Goal: Task Accomplishment & Management: Use online tool/utility

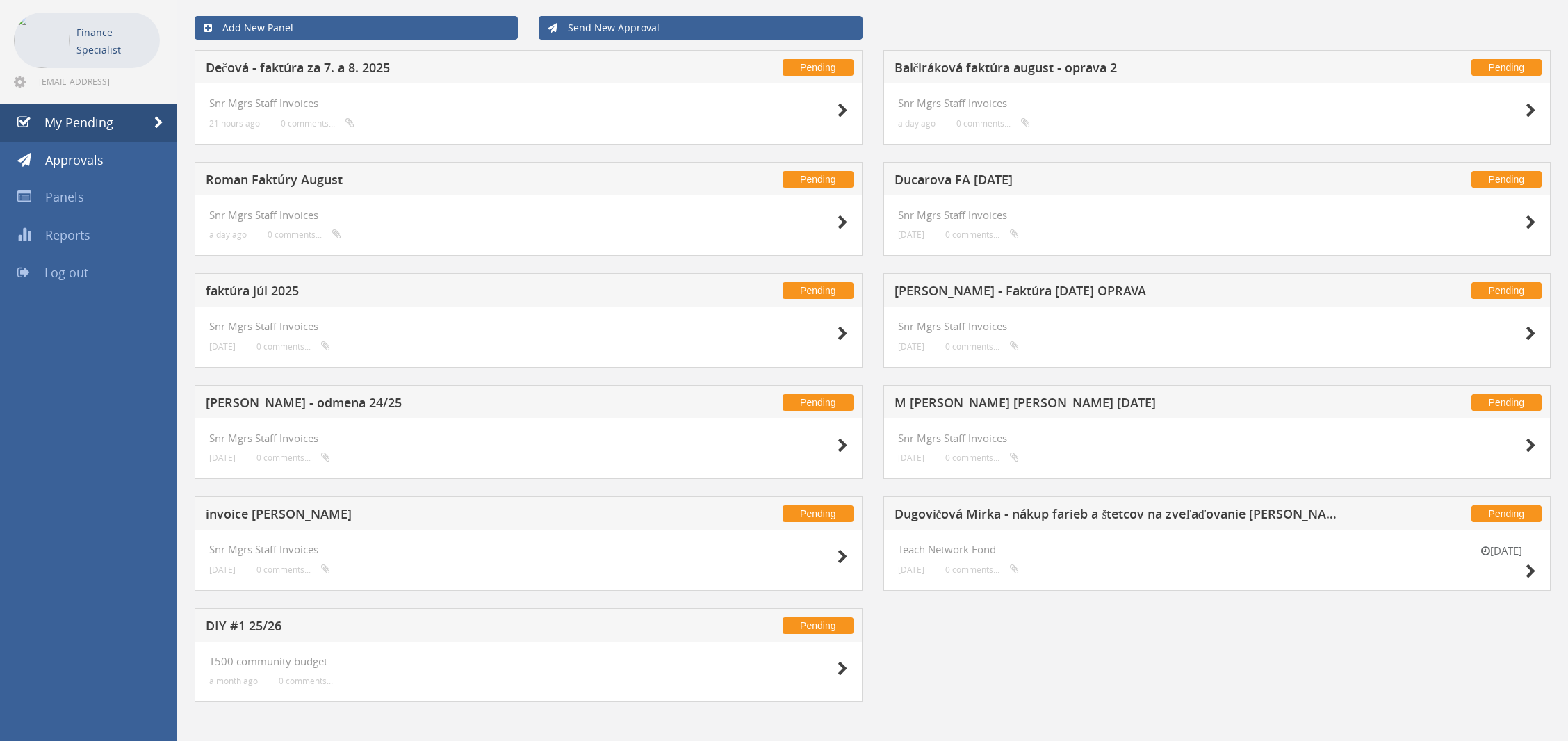
scroll to position [63, 0]
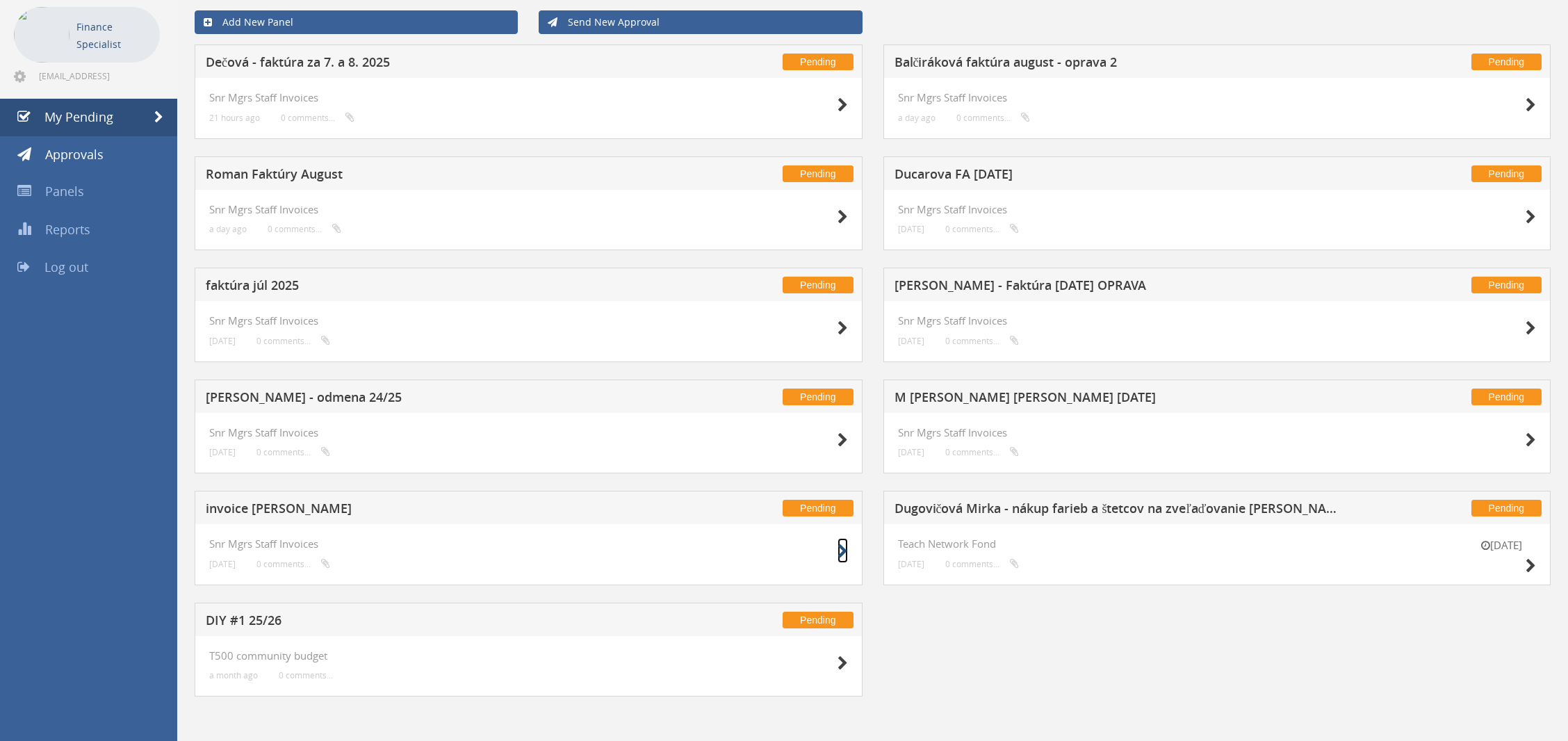
click at [840, 553] on icon at bounding box center [842, 551] width 11 height 14
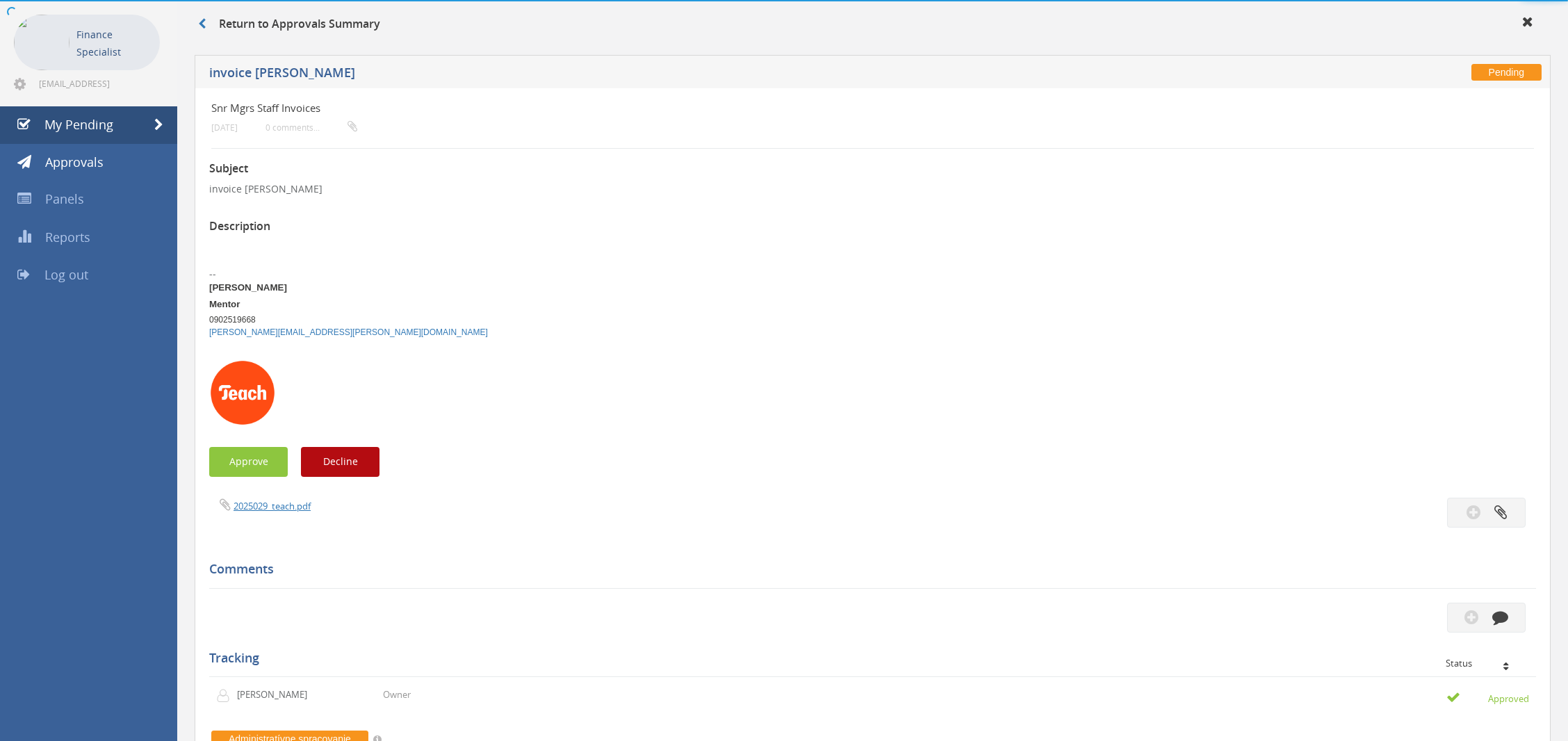
scroll to position [63, 0]
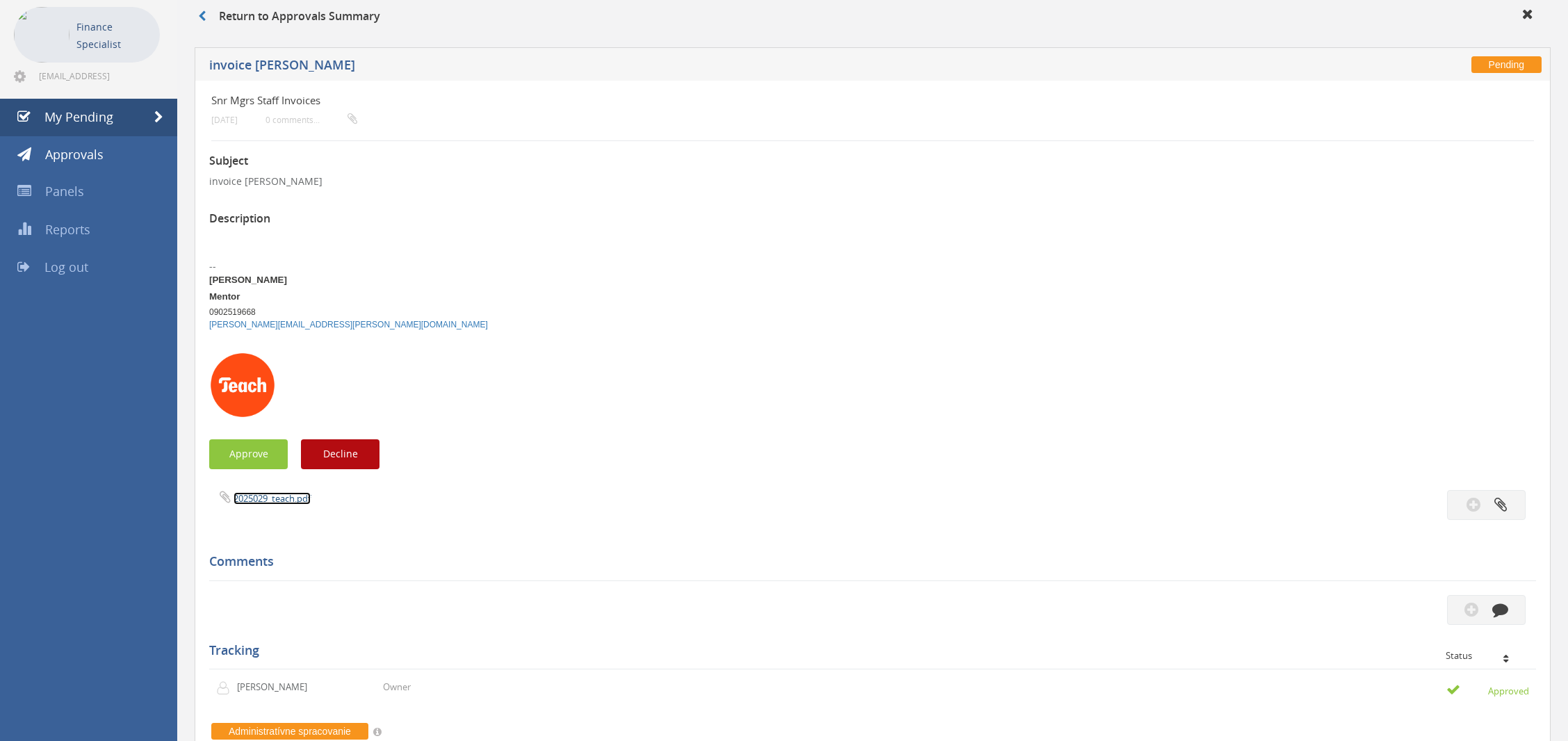
click at [292, 499] on link "2025029_teach.pdf" at bounding box center [272, 499] width 77 height 13
click at [252, 460] on button "Approve" at bounding box center [248, 454] width 78 height 30
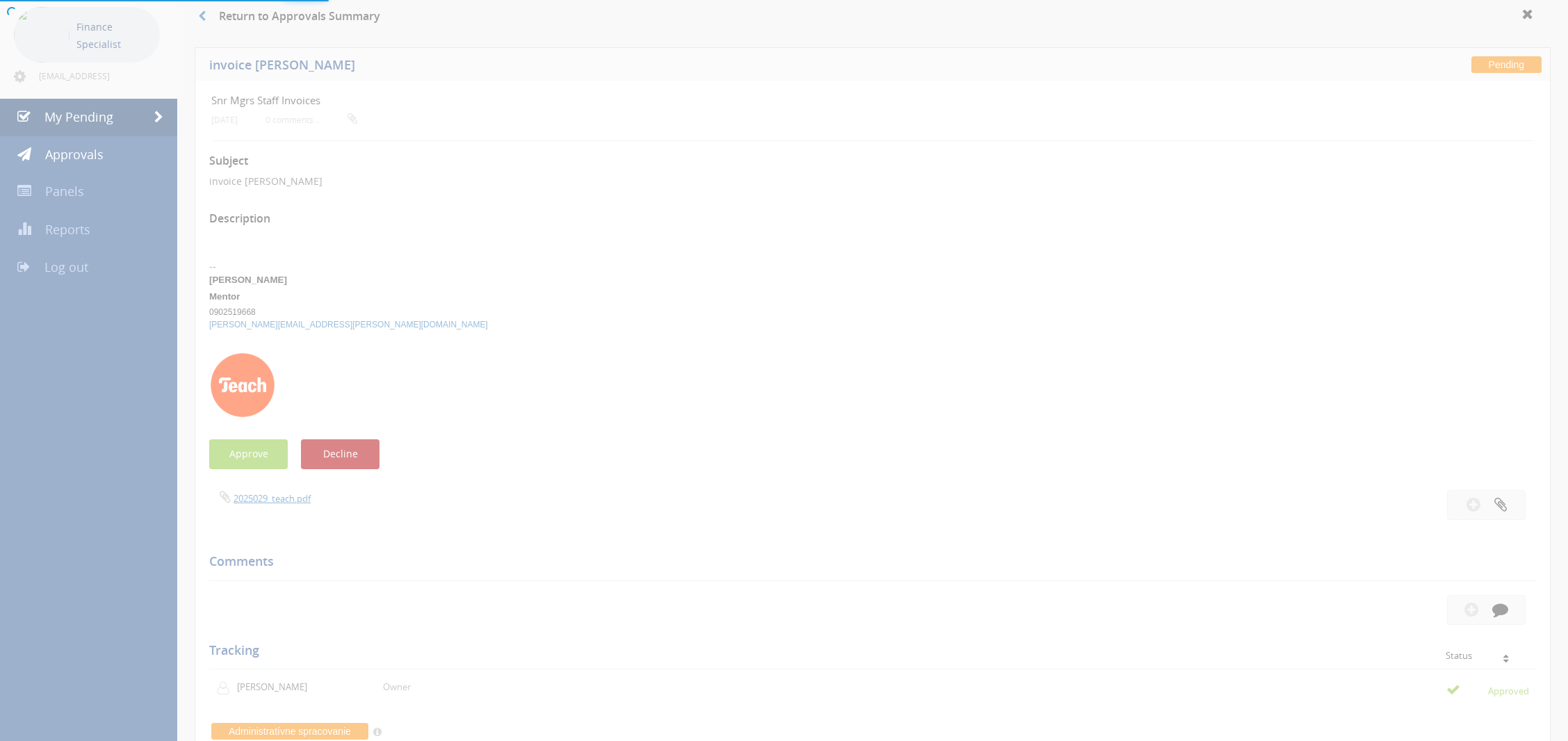
scroll to position [56, 0]
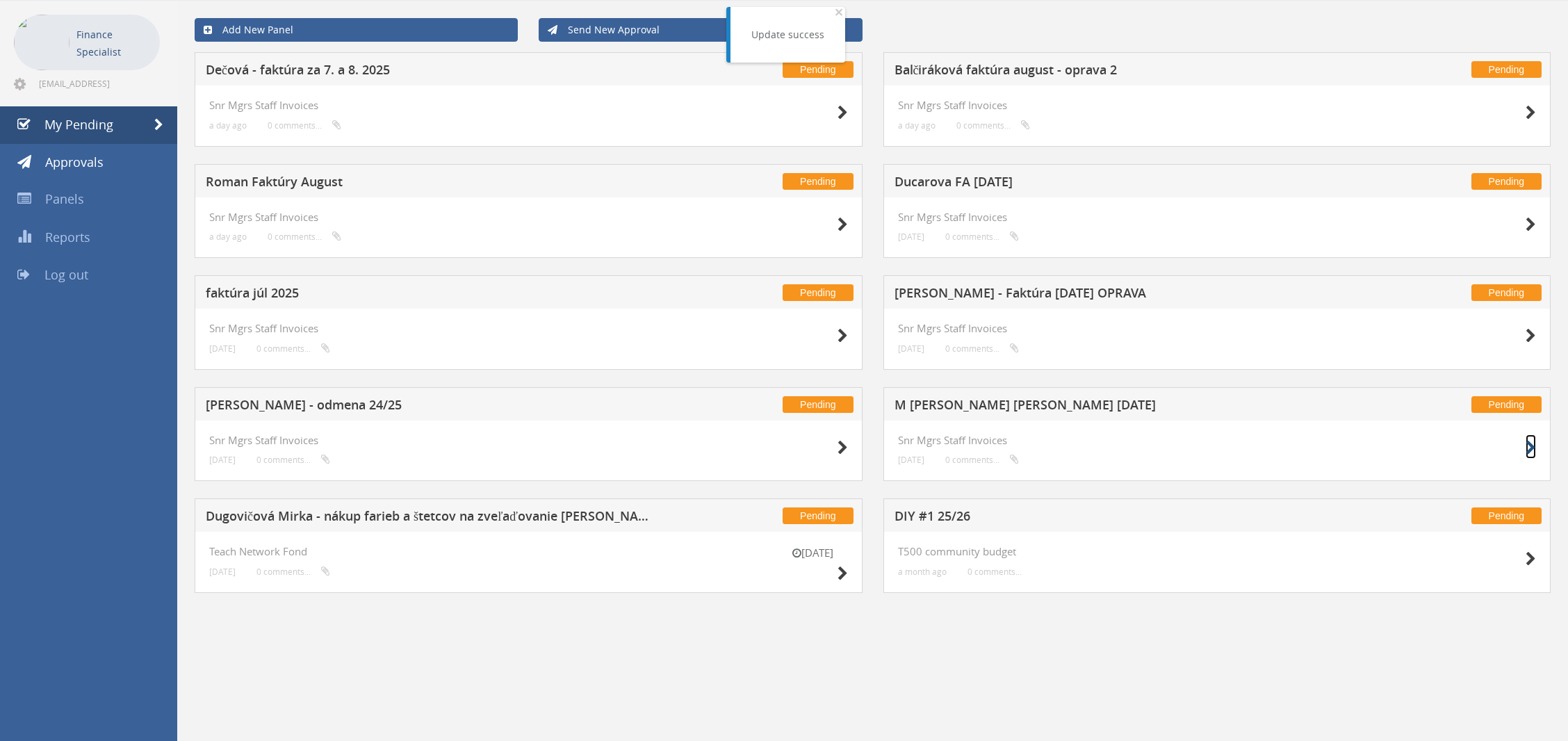
click at [1534, 451] on icon at bounding box center [1531, 448] width 11 height 14
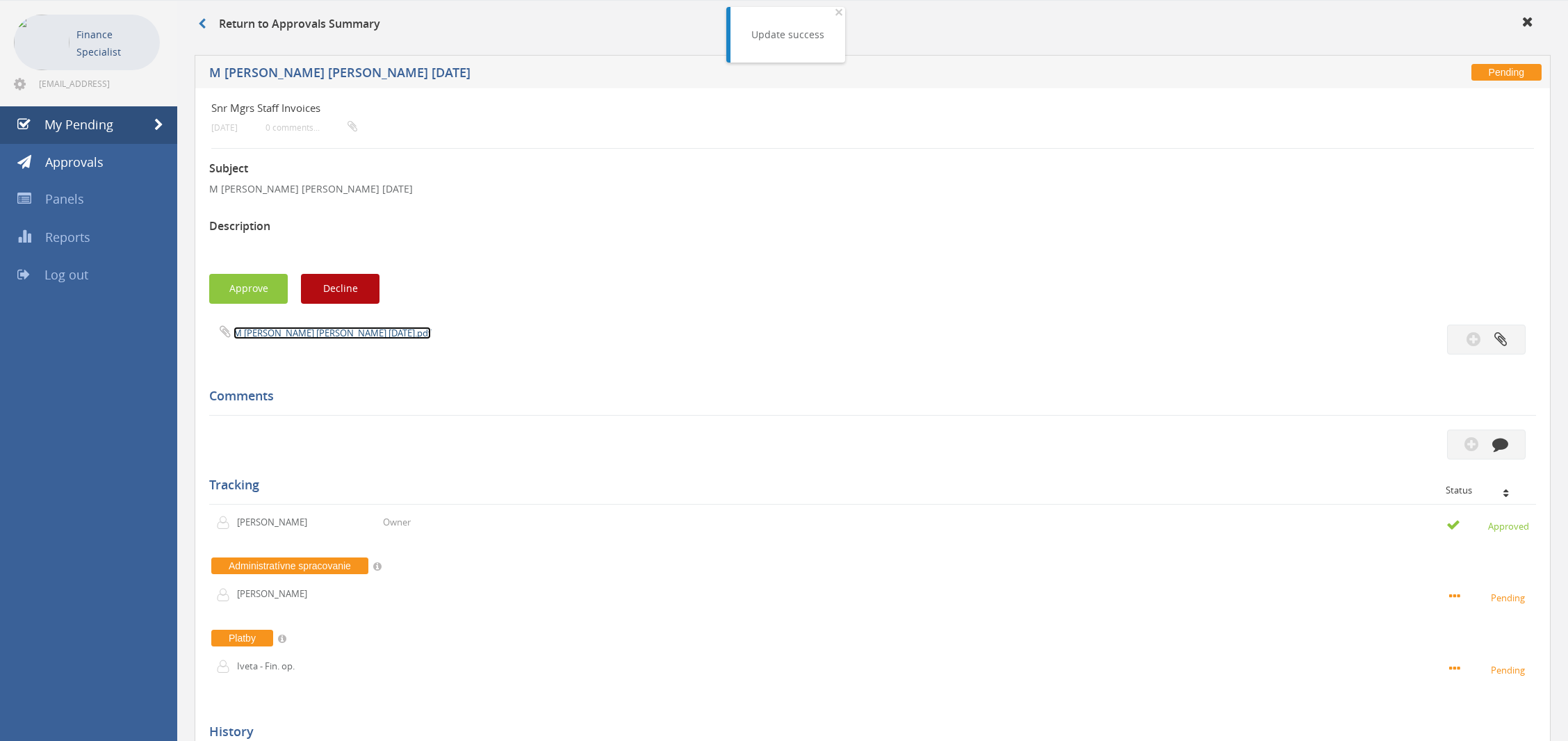
click at [341, 335] on link "M [PERSON_NAME] [PERSON_NAME] [DATE].pdf" at bounding box center [332, 333] width 198 height 13
click at [268, 296] on button "Approve" at bounding box center [248, 289] width 78 height 30
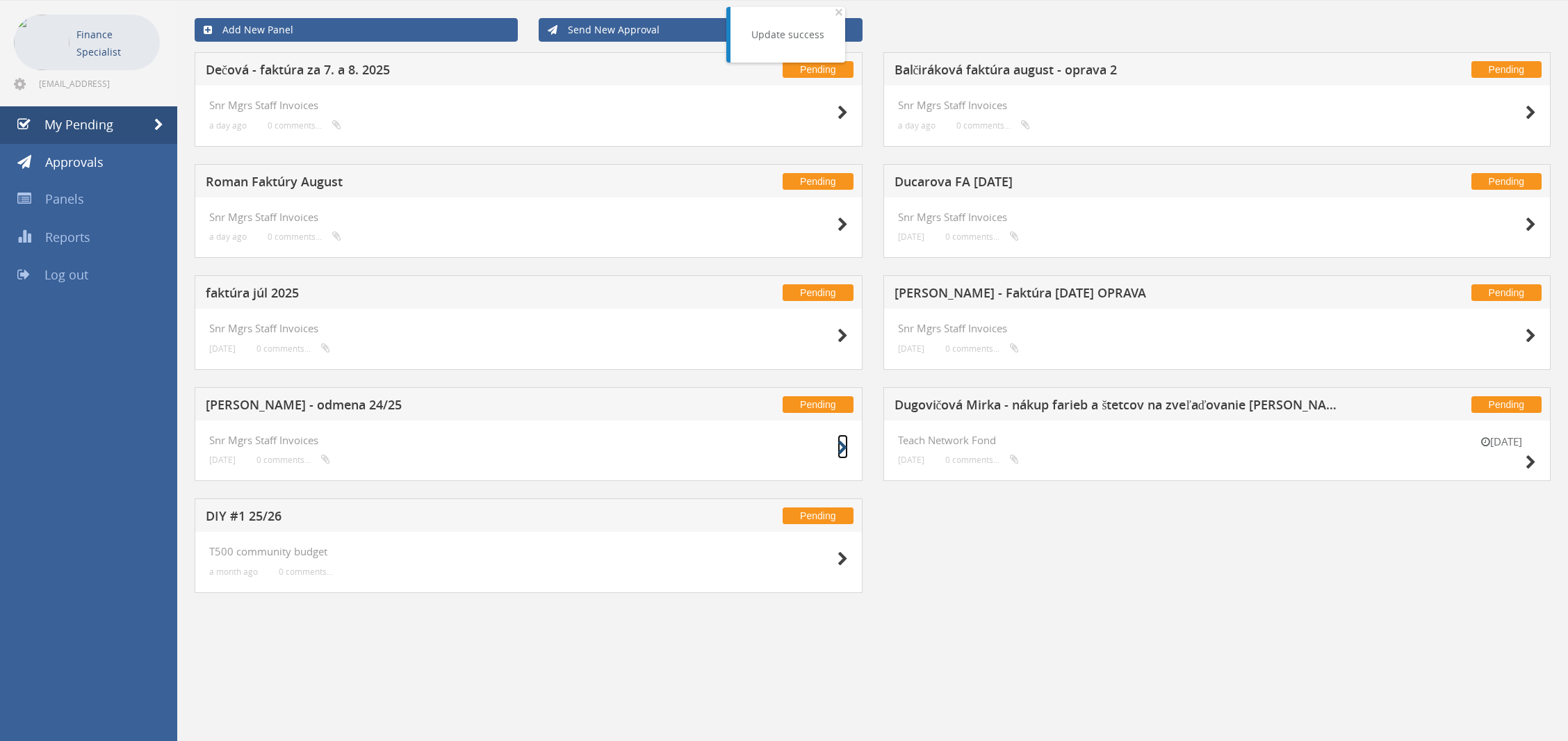
click at [846, 448] on icon at bounding box center [842, 448] width 11 height 14
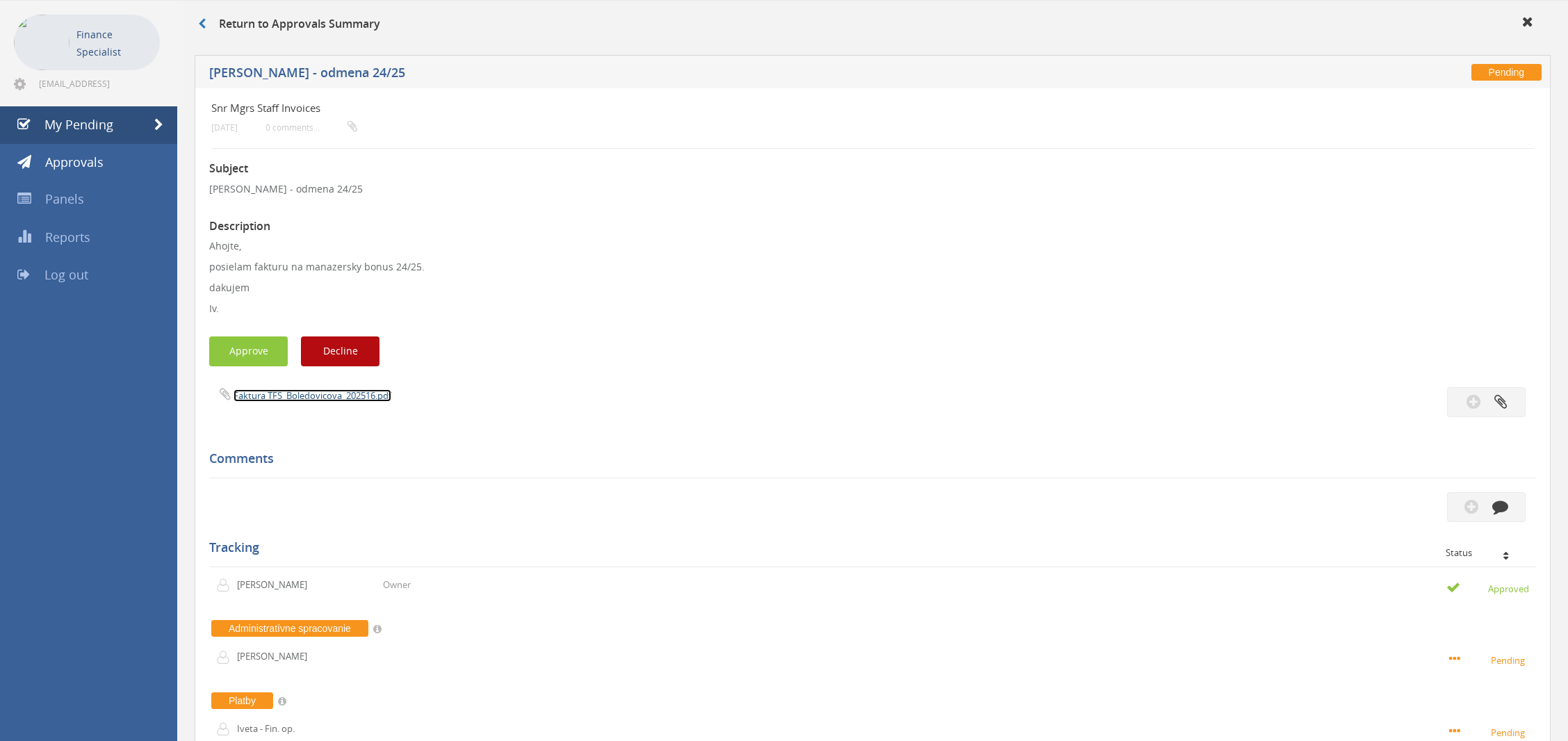
click at [360, 397] on link "Faktura TFS_Boledovicova_202516.pdf" at bounding box center [312, 396] width 158 height 13
click at [267, 351] on button "Approve" at bounding box center [248, 352] width 78 height 30
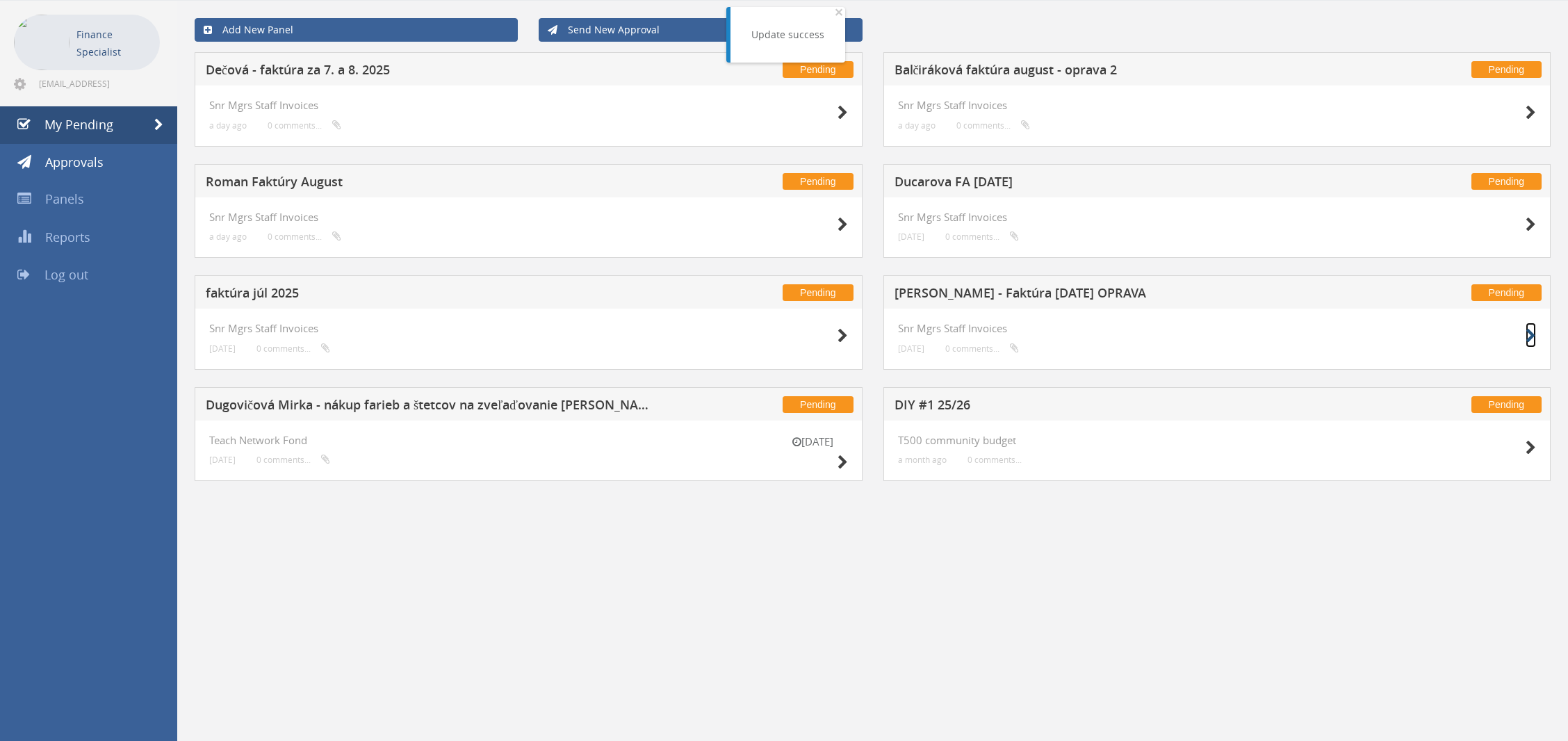
click at [1532, 331] on icon at bounding box center [1531, 336] width 11 height 14
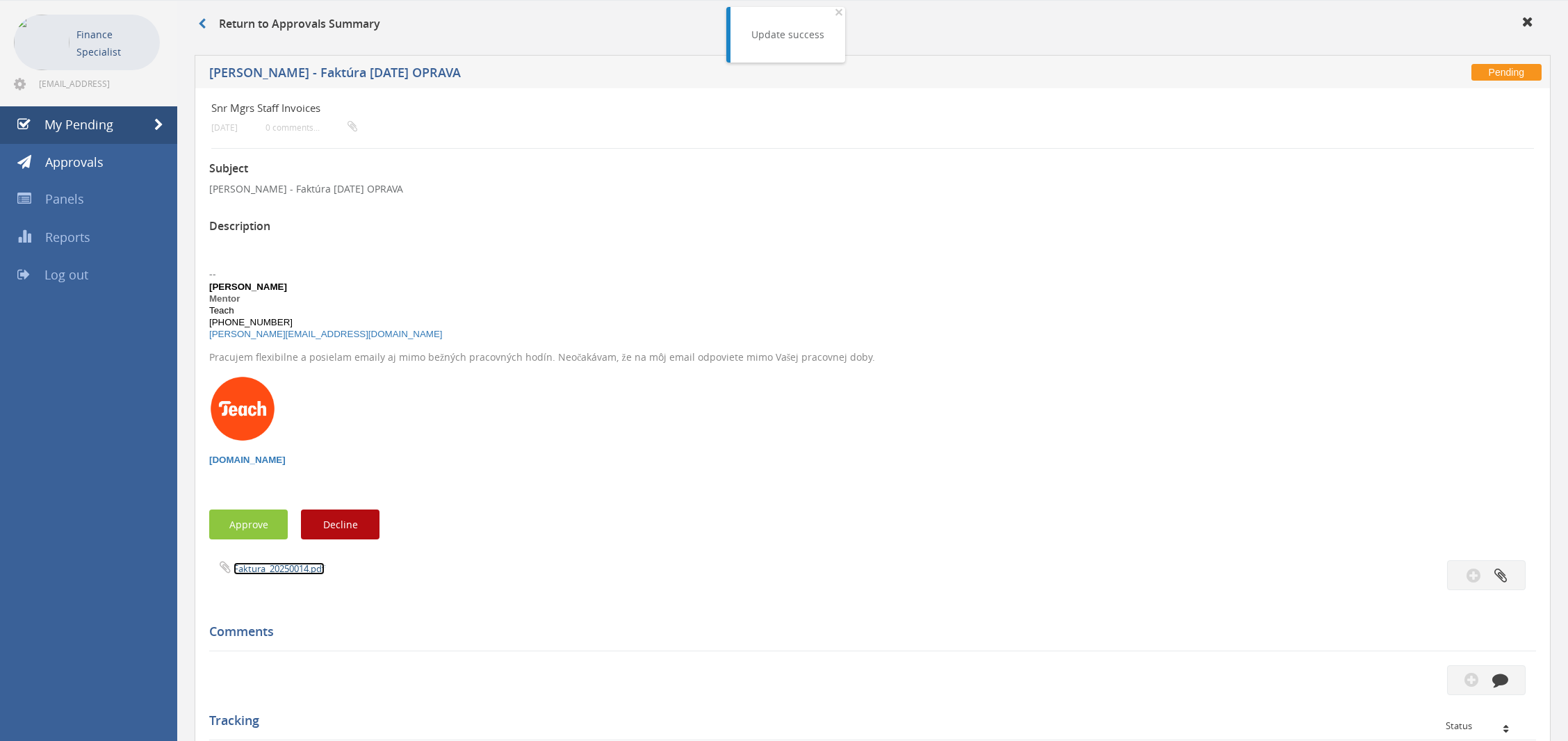
click at [295, 566] on link "Faktura_20250014.pdf" at bounding box center [279, 568] width 91 height 13
click at [86, 198] on link "Panels" at bounding box center [88, 199] width 177 height 38
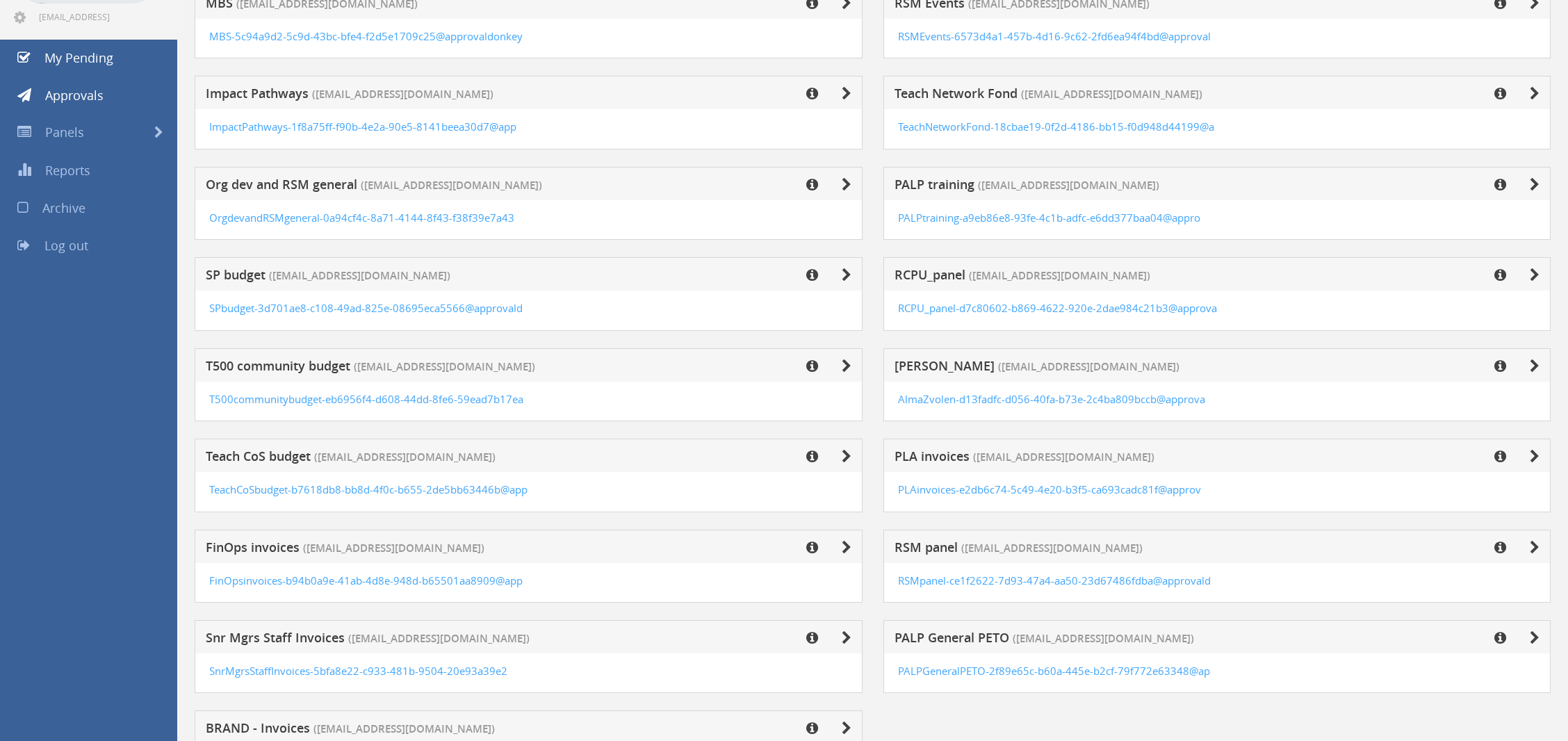
scroll to position [123, 0]
click at [845, 454] on icon at bounding box center [847, 455] width 10 height 14
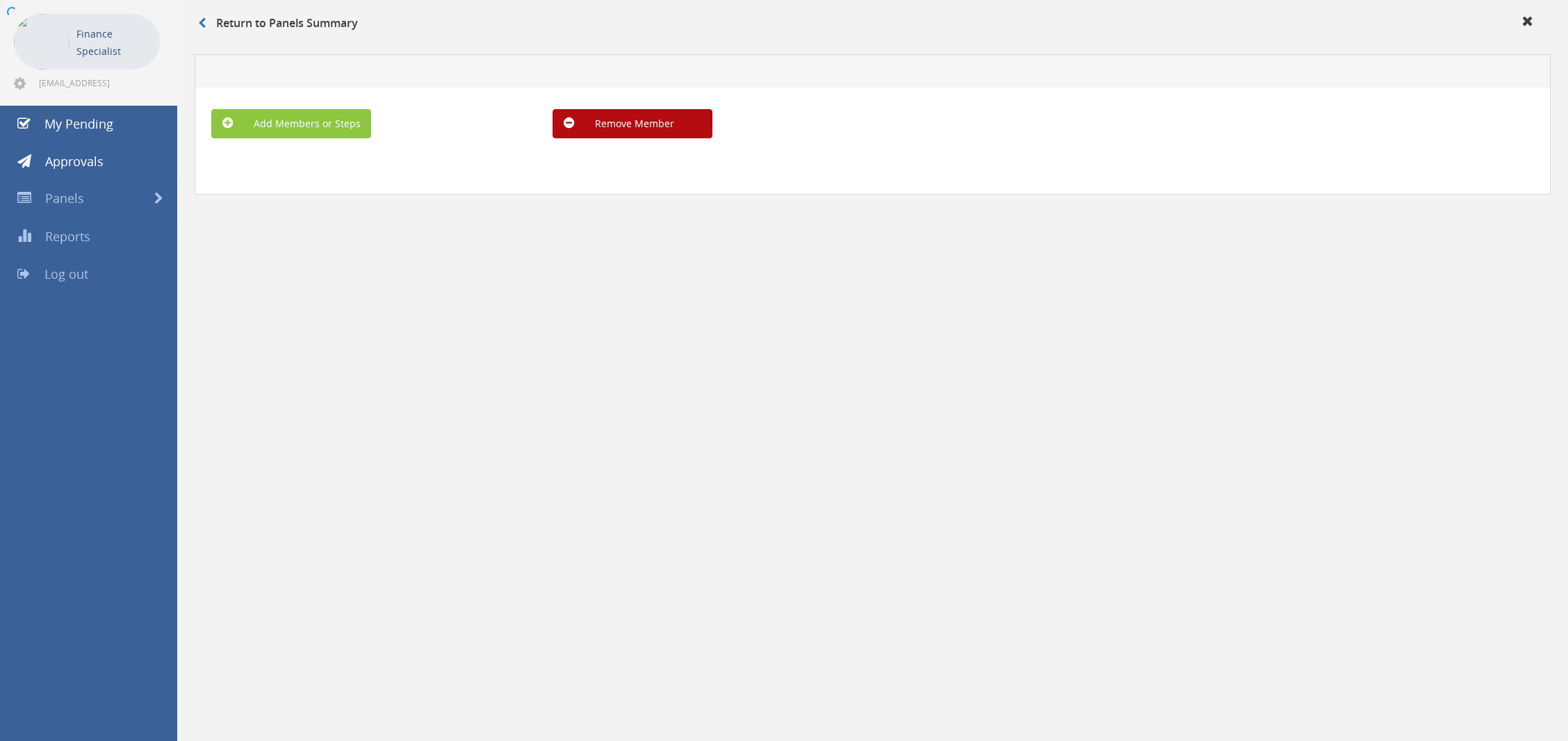
scroll to position [56, 0]
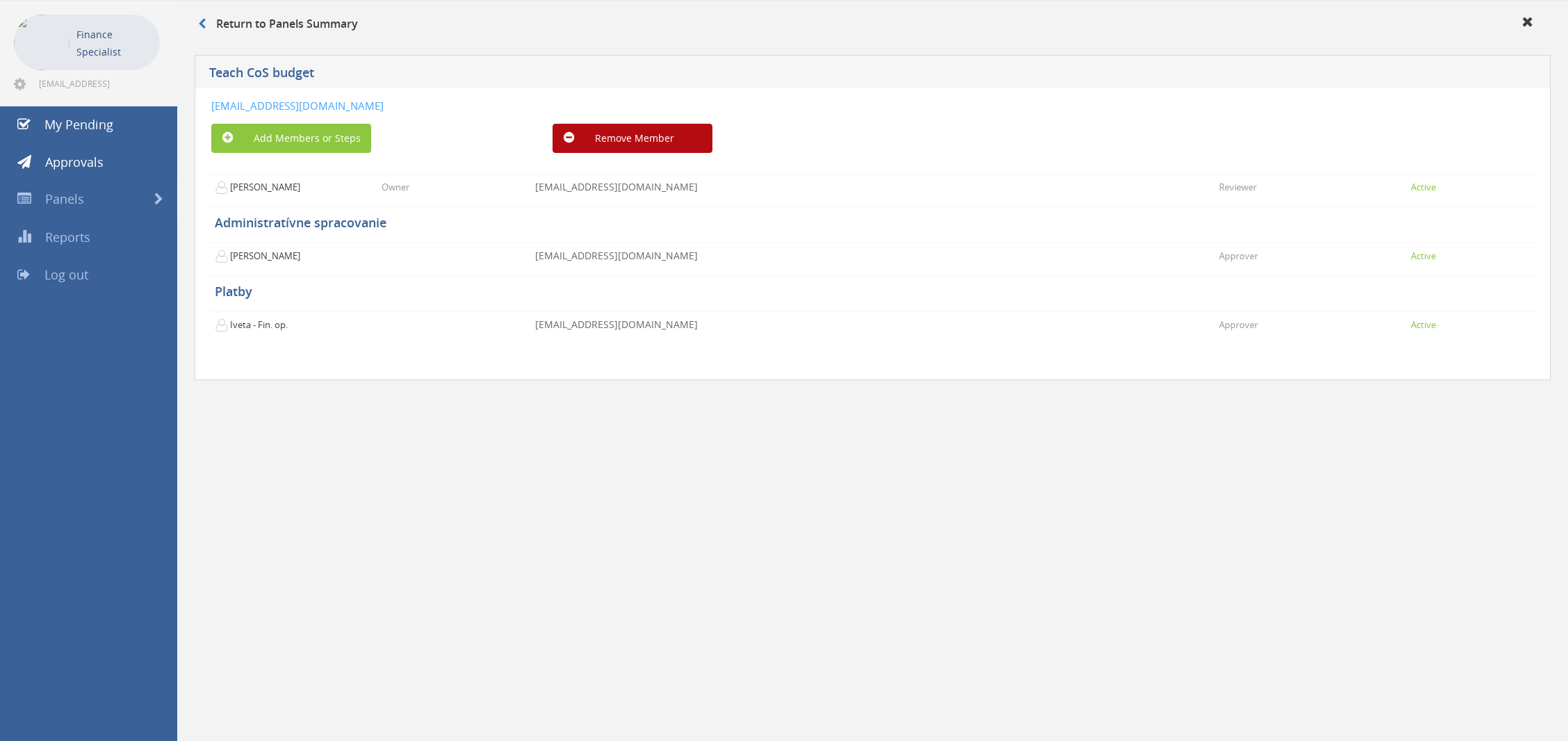
drag, startPoint x: 614, startPoint y: 101, endPoint x: 211, endPoint y: 115, distance: 403.2
click at [211, 115] on div "[EMAIL_ADDRESS][DOMAIN_NAME] Add Members or Steps Remove Member" at bounding box center [872, 132] width 1323 height 68
copy link "[EMAIL_ADDRESS][DOMAIN_NAME]"
click at [103, 207] on link "Panels" at bounding box center [88, 199] width 177 height 38
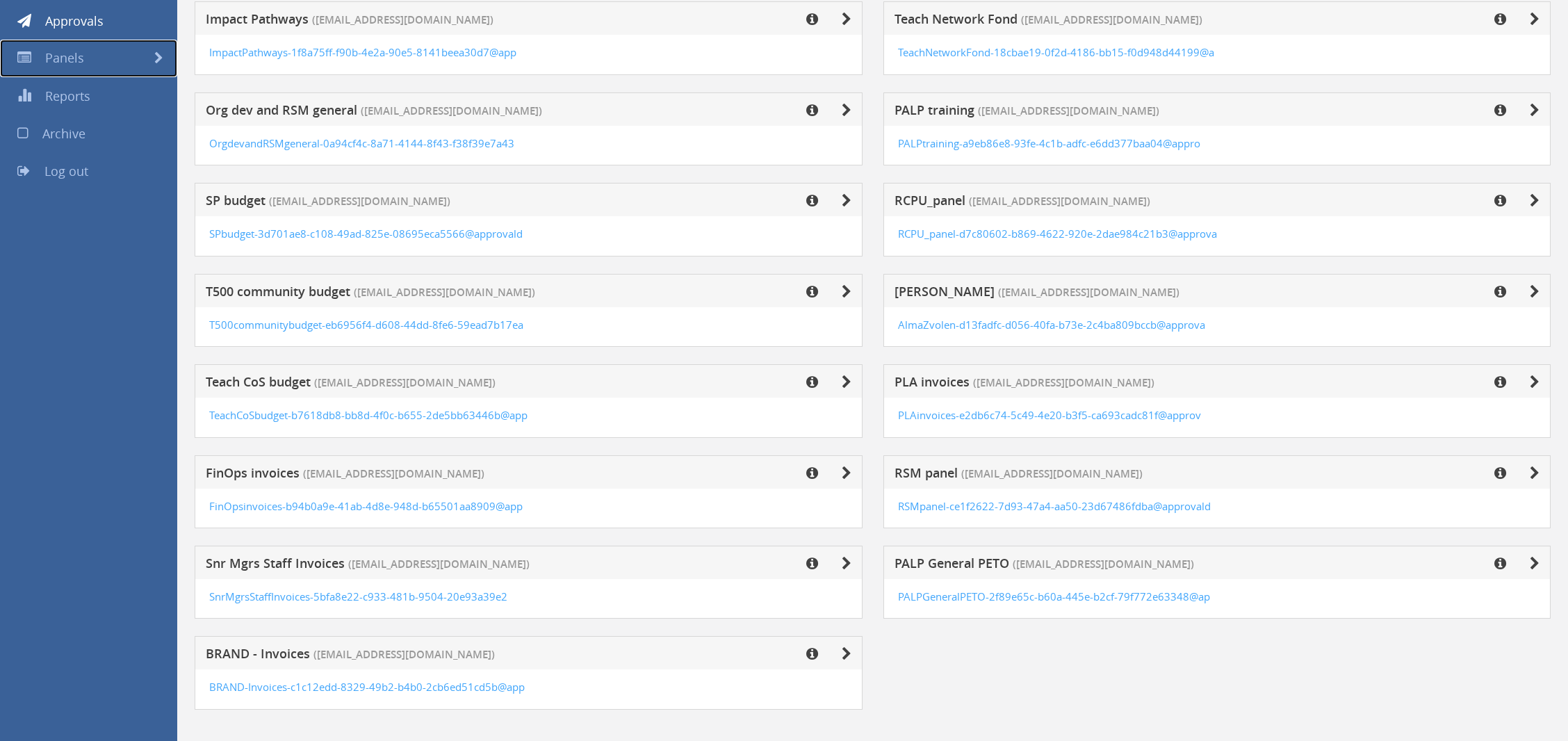
scroll to position [204, 0]
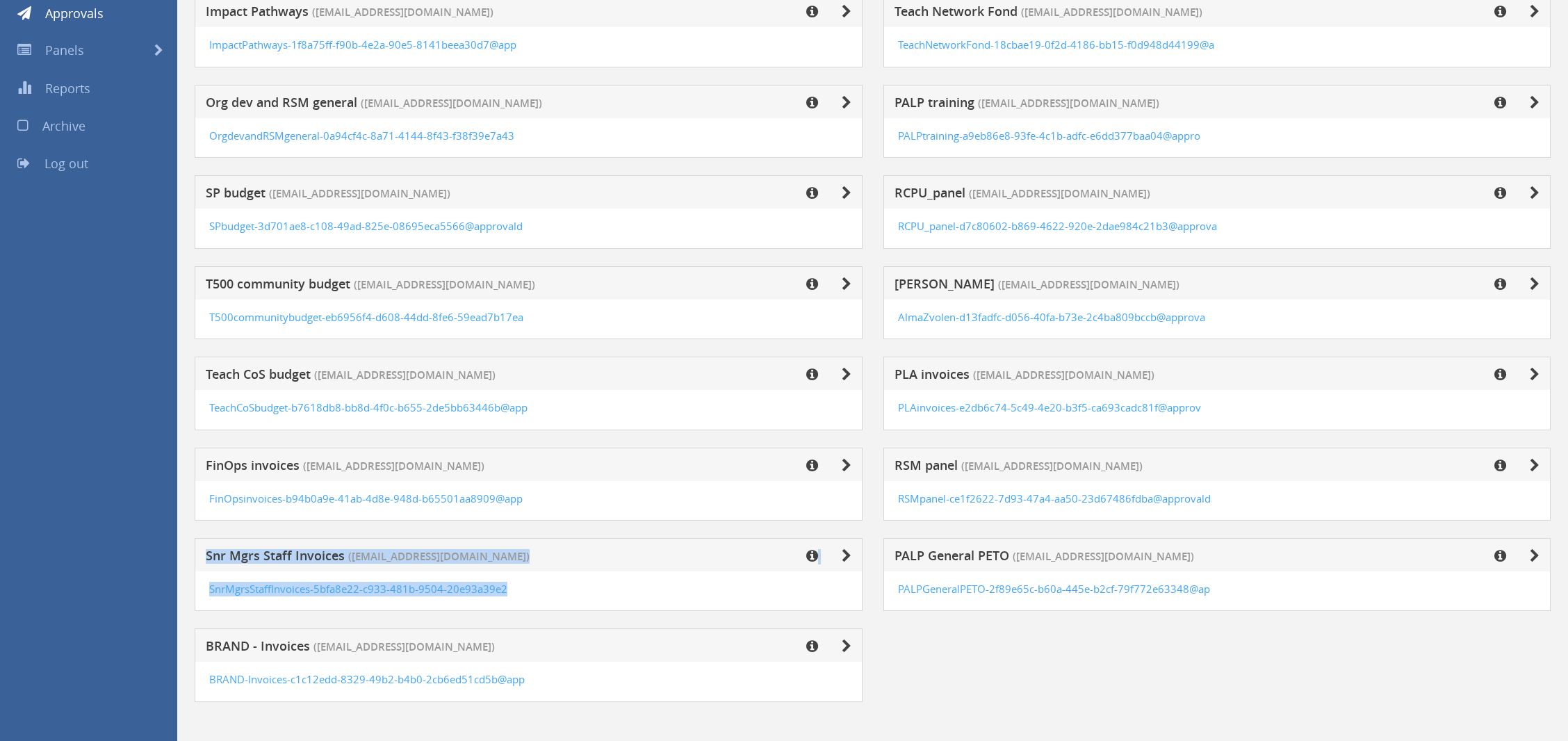
drag, startPoint x: 514, startPoint y: 591, endPoint x: 708, endPoint y: 558, distance: 196.8
click at [634, 568] on div "Snr Mgrs Staff Invoices ([EMAIL_ADDRESS][DOMAIN_NAME]) SnrMgrsStaffInvoices-5bf…" at bounding box center [529, 574] width 668 height 73
click at [839, 551] on link at bounding box center [836, 557] width 31 height 14
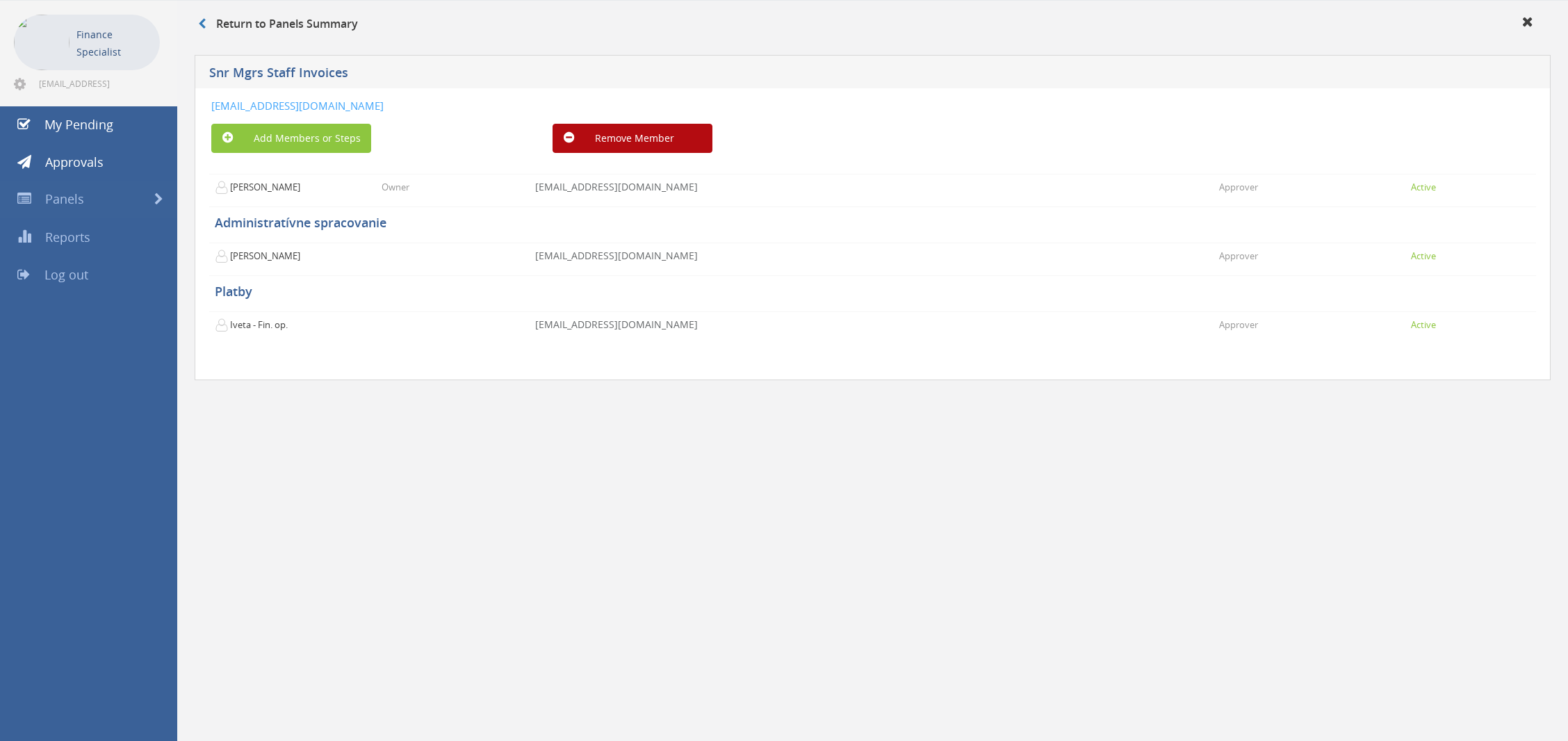
drag, startPoint x: 533, startPoint y: 111, endPoint x: 207, endPoint y: 106, distance: 326.0
click at [207, 106] on div "[EMAIL_ADDRESS][DOMAIN_NAME] Add Members or Steps Remove Member [PERSON_NAME] O…" at bounding box center [872, 235] width 1356 height 292
copy link "[EMAIL_ADDRESS][DOMAIN_NAME]"
click at [361, 446] on div "Return to Panels Summary Snr Mgrs Staff Invoices [EMAIL_ADDRESS][DOMAIN_NAME] A…" at bounding box center [872, 371] width 1391 height 741
click at [81, 201] on span "Panels" at bounding box center [64, 198] width 39 height 16
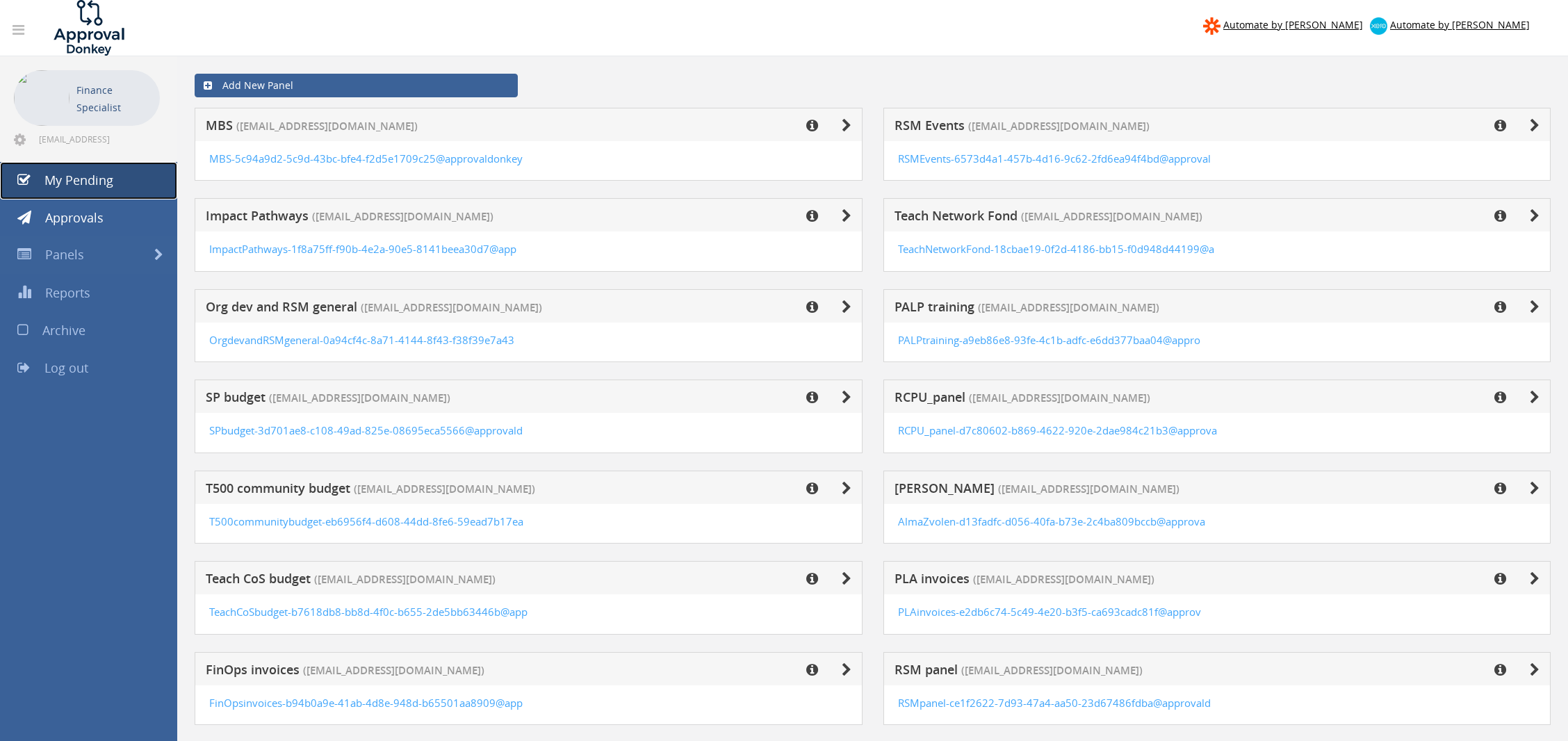
click at [89, 193] on link "My Pending" at bounding box center [88, 180] width 177 height 38
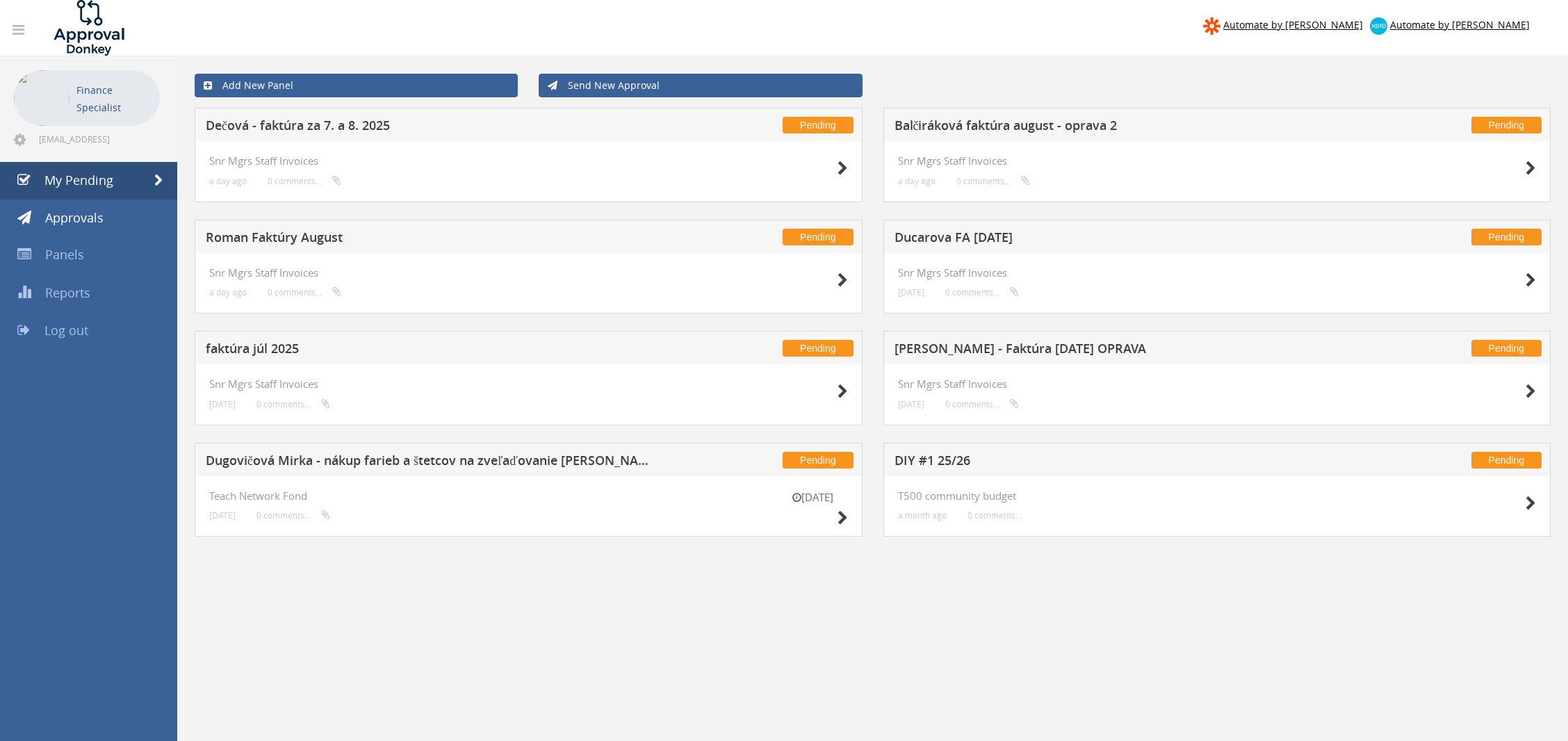
click at [1256, 380] on h4 "Snr Mgrs Staff Invoices" at bounding box center [1218, 384] width 639 height 12
click at [1543, 389] on div "Snr Mgrs Staff Invoices [DATE] 0 comments..." at bounding box center [1218, 395] width 668 height 61
click at [1532, 386] on icon at bounding box center [1531, 392] width 11 height 14
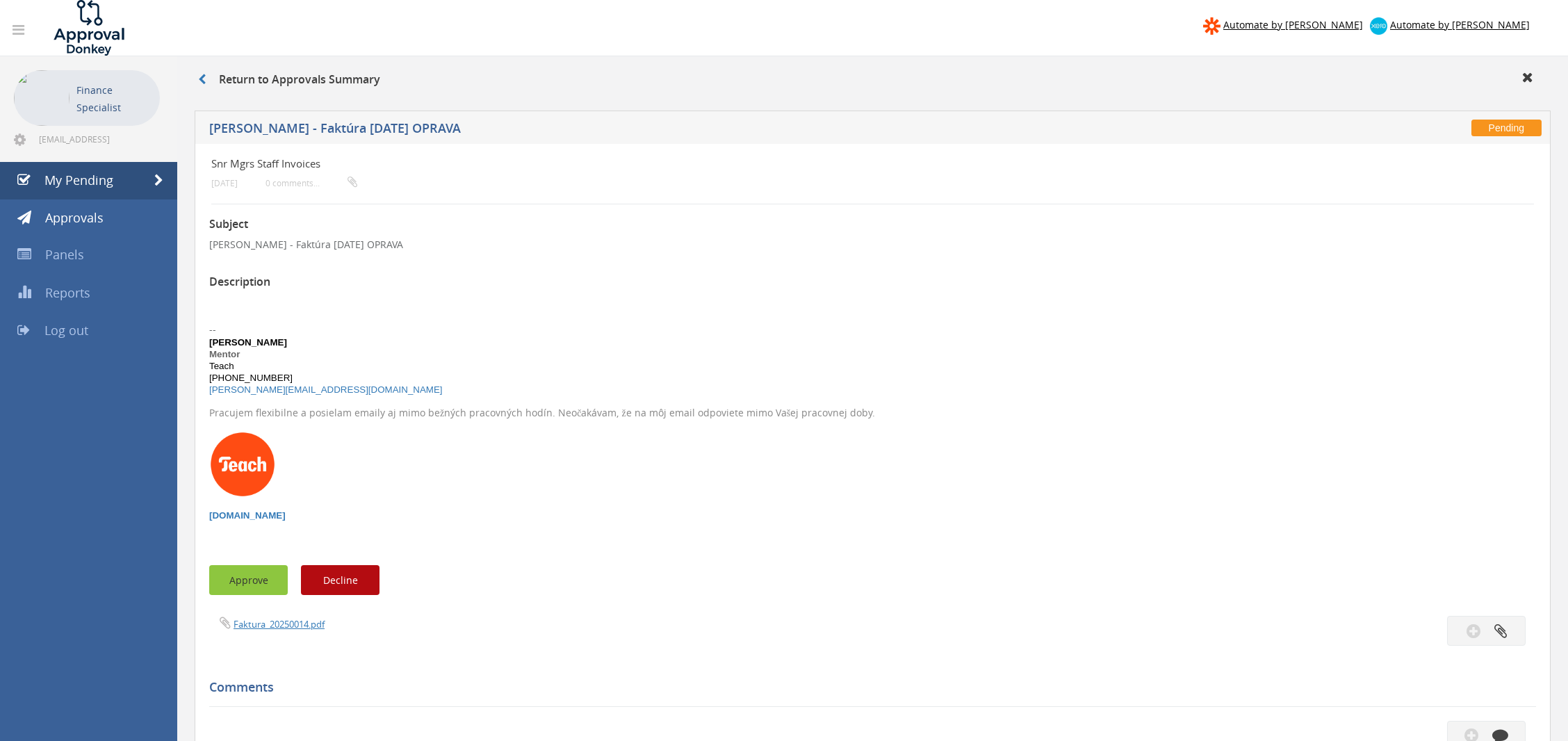
click at [250, 583] on button "Approve" at bounding box center [248, 580] width 78 height 30
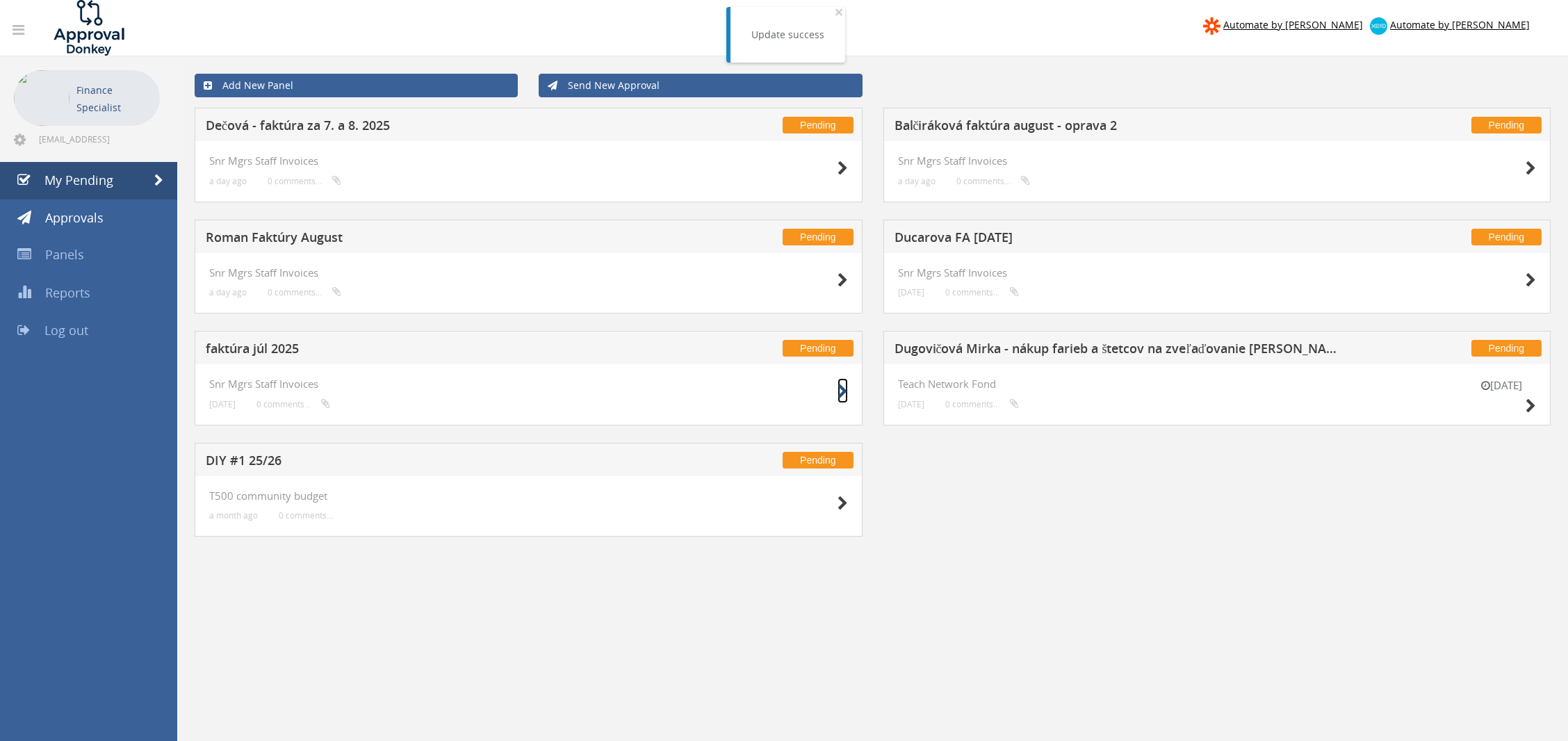
click at [842, 390] on icon at bounding box center [842, 392] width 11 height 14
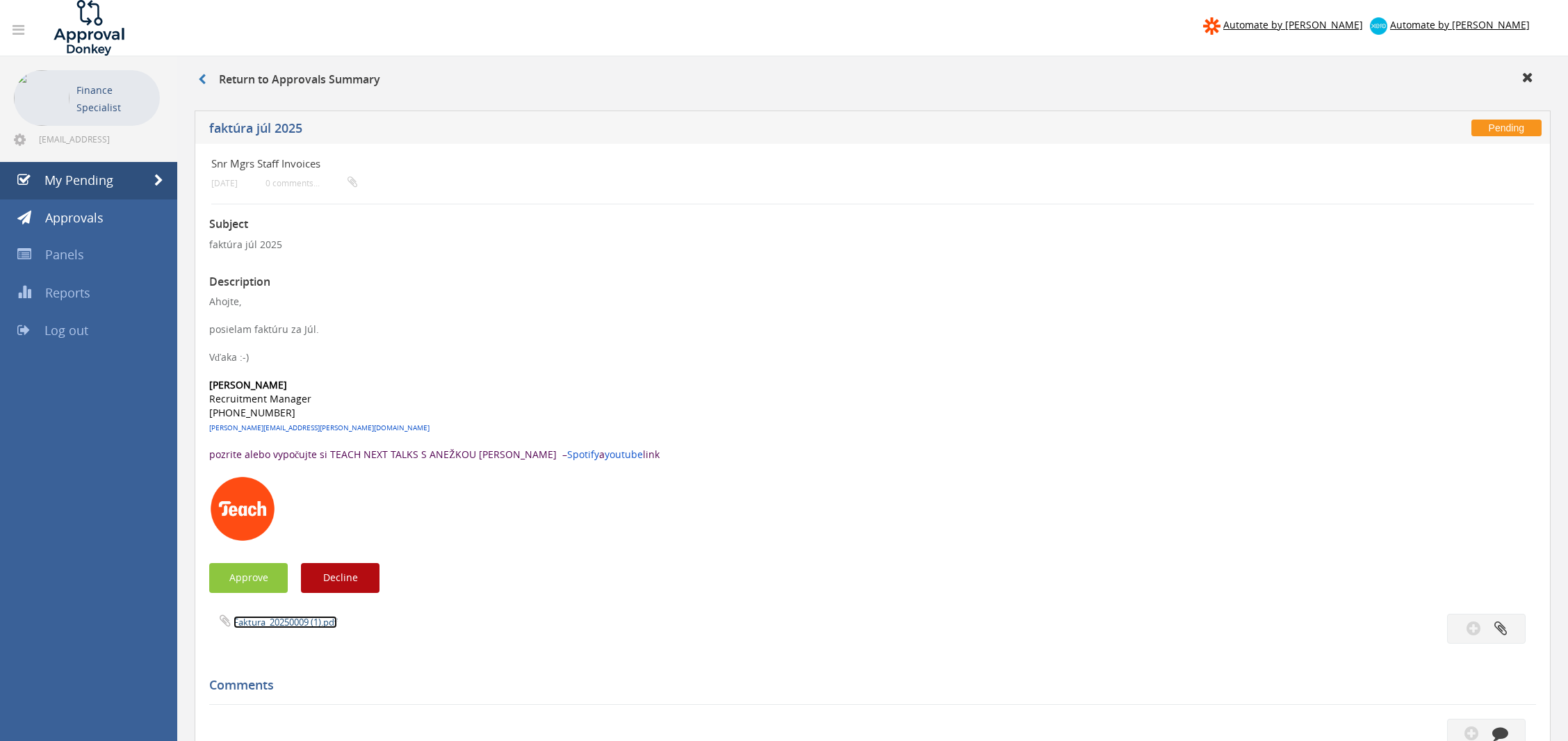
click at [290, 623] on link "Faktura_20250009 (1).pdf" at bounding box center [285, 622] width 103 height 13
click at [250, 573] on button "Approve" at bounding box center [248, 578] width 78 height 30
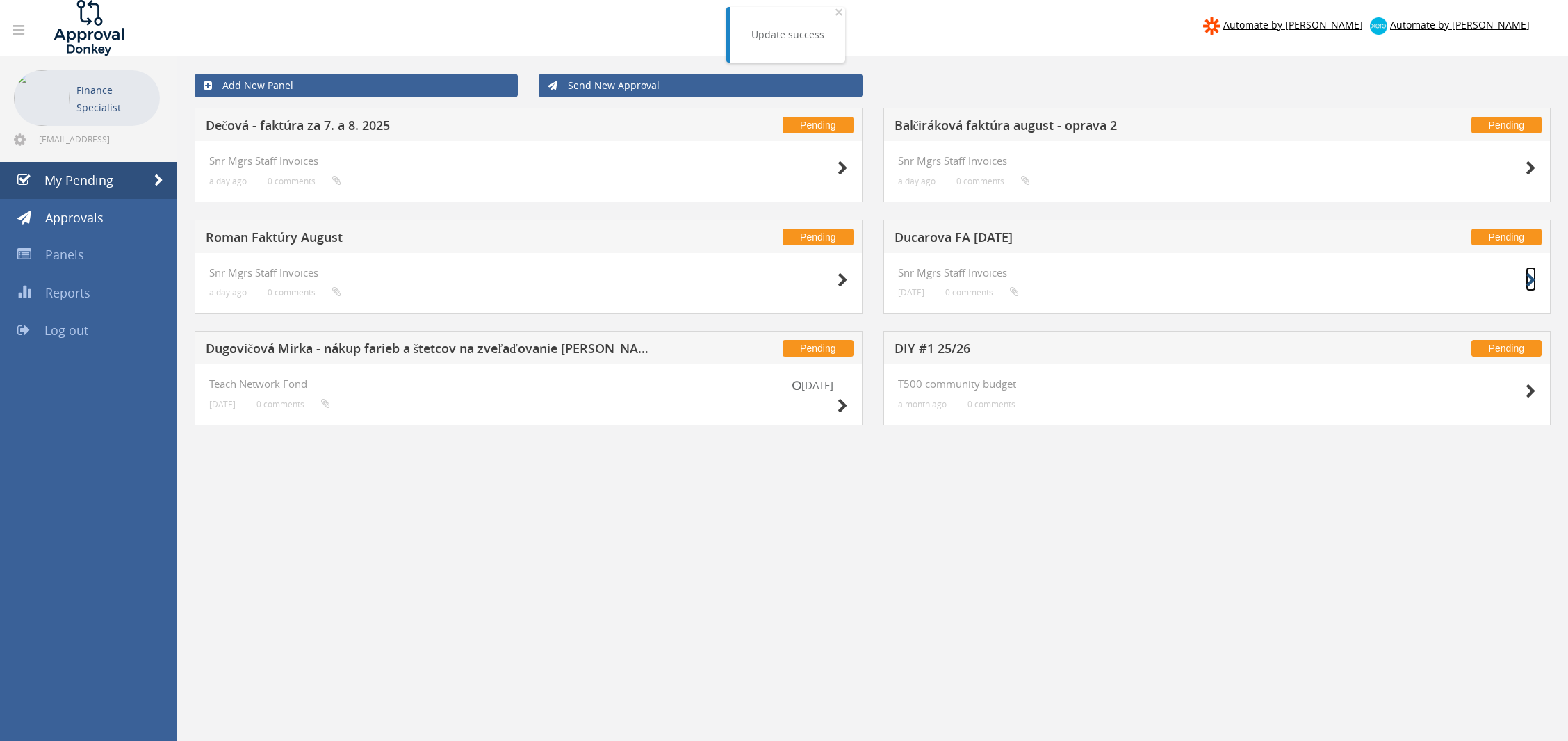
click at [1530, 286] on icon at bounding box center [1531, 280] width 11 height 14
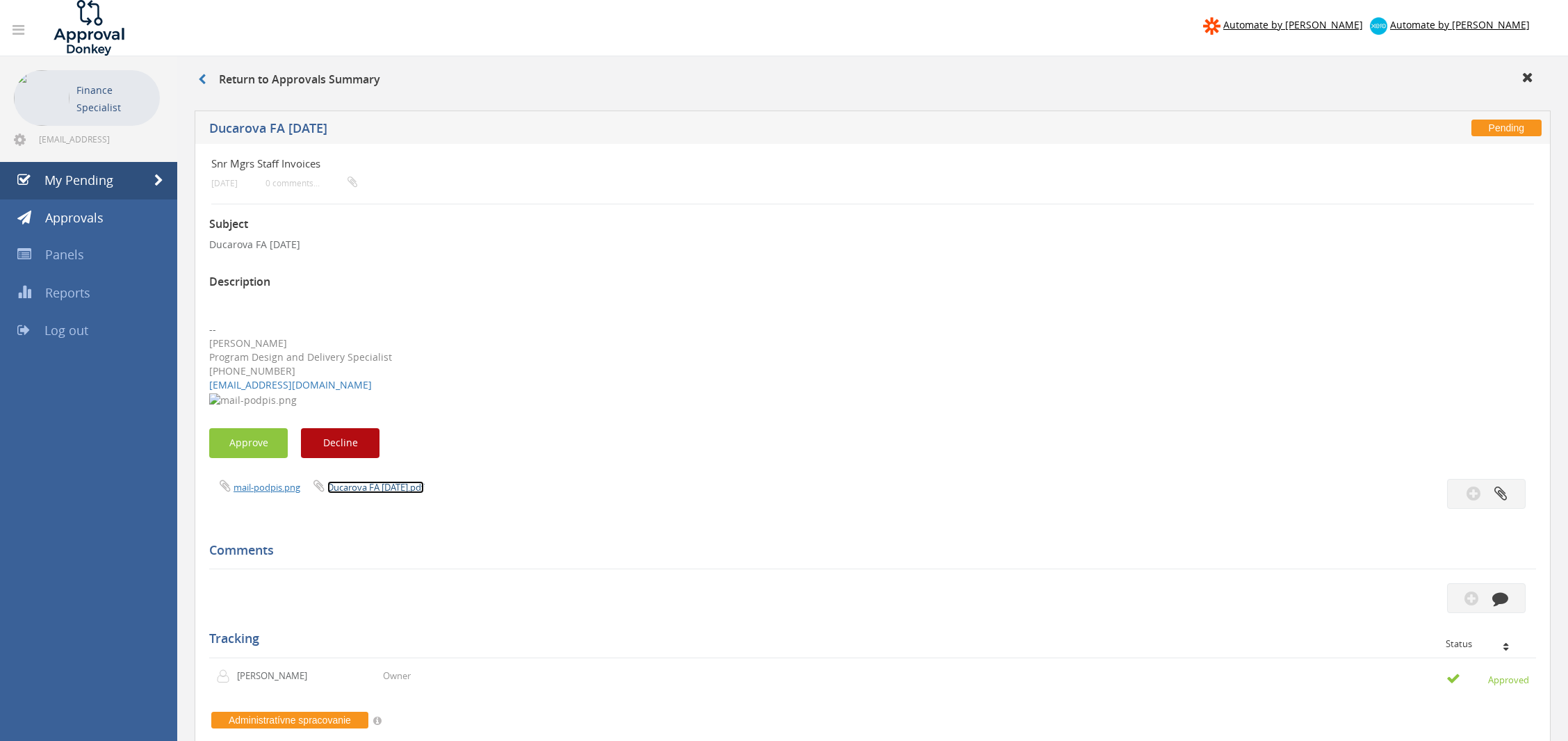
click at [377, 489] on link "Ducarova FA [DATE].pdf" at bounding box center [375, 487] width 96 height 13
click at [225, 449] on button "Approve" at bounding box center [248, 443] width 78 height 30
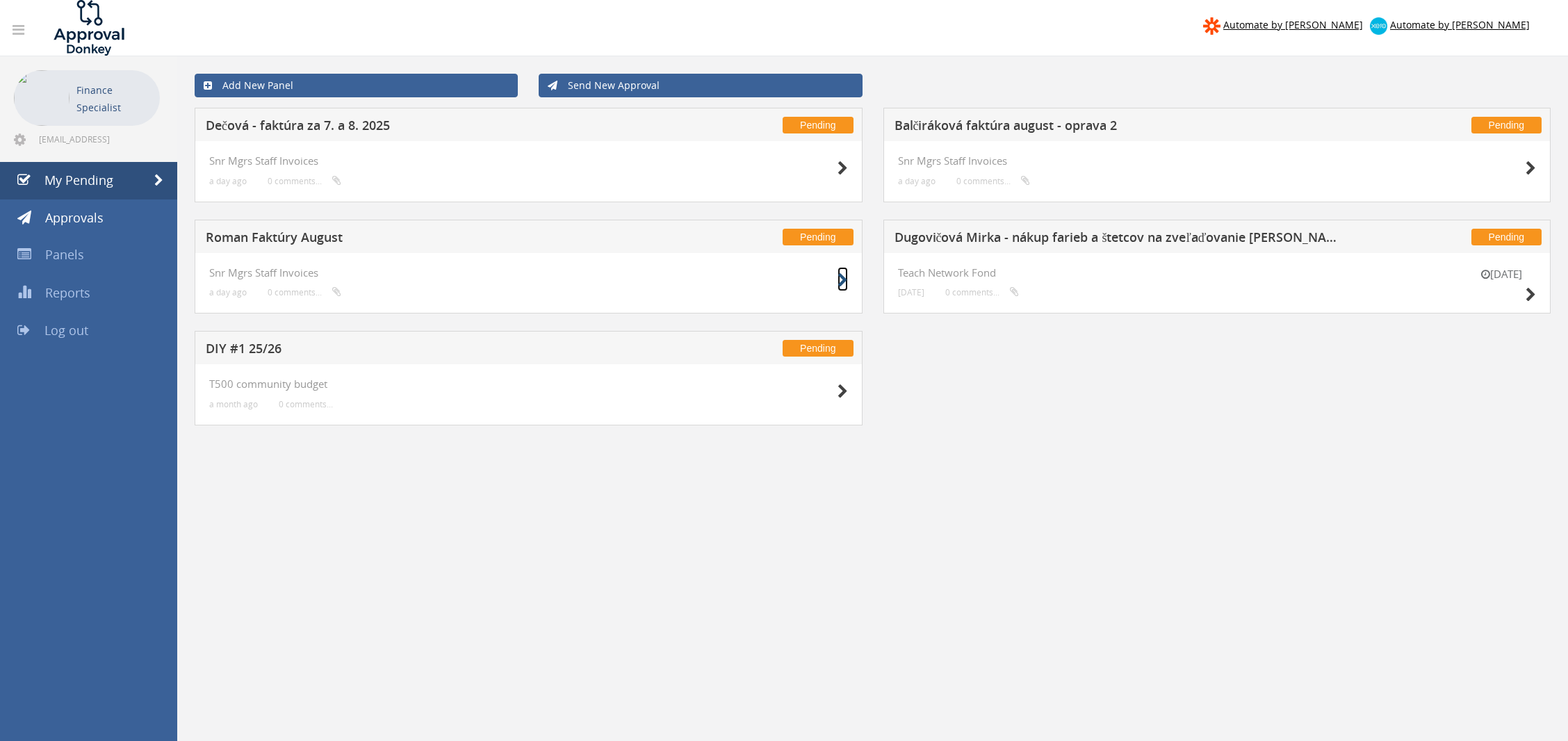
click at [841, 273] on icon at bounding box center [842, 280] width 11 height 14
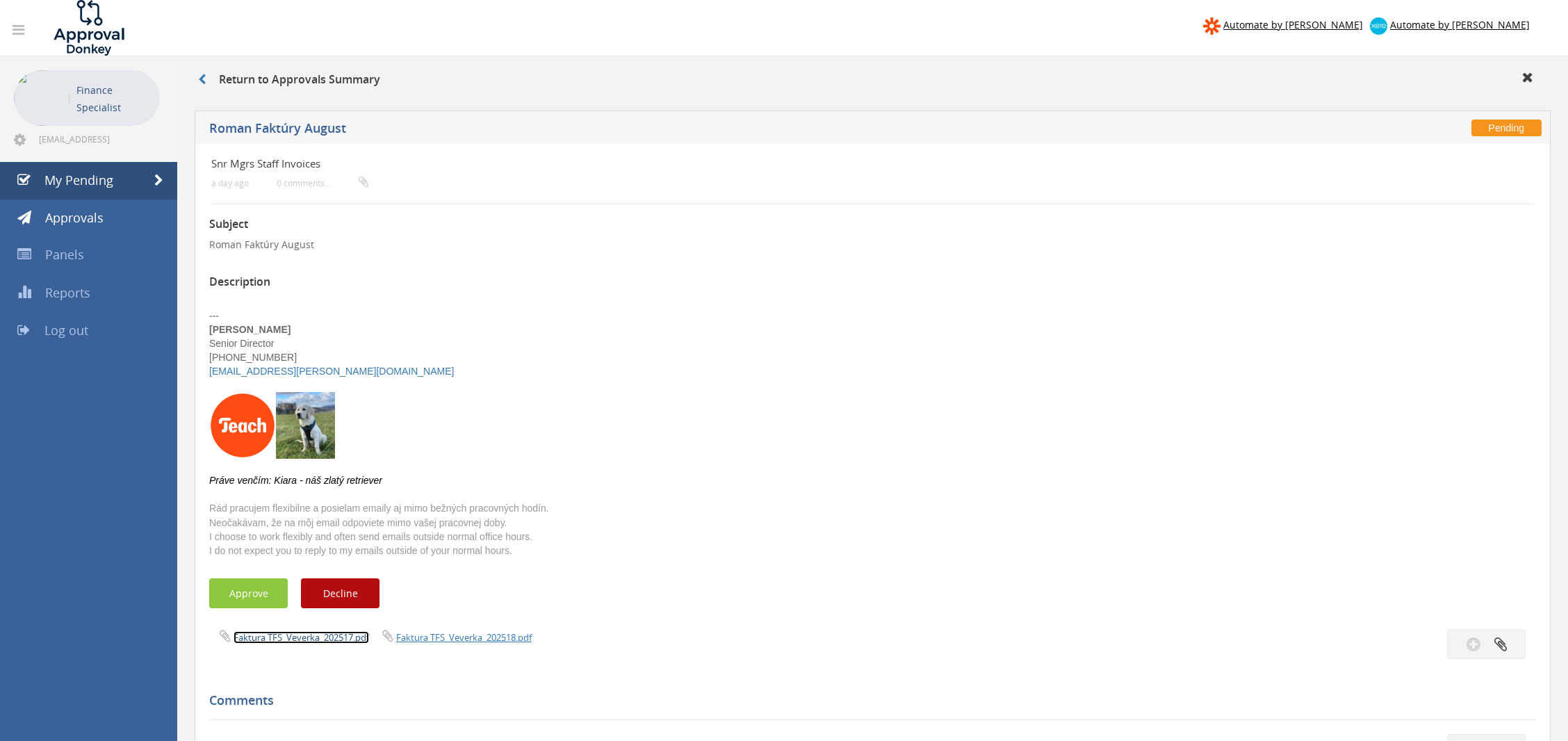
click at [347, 640] on link "Faktura TFS_Veverka_202517.pdf" at bounding box center [301, 638] width 136 height 13
click at [480, 640] on link "Faktura TFS_Veverka_202518.pdf" at bounding box center [464, 638] width 136 height 13
click at [273, 589] on button "Approve" at bounding box center [248, 593] width 78 height 30
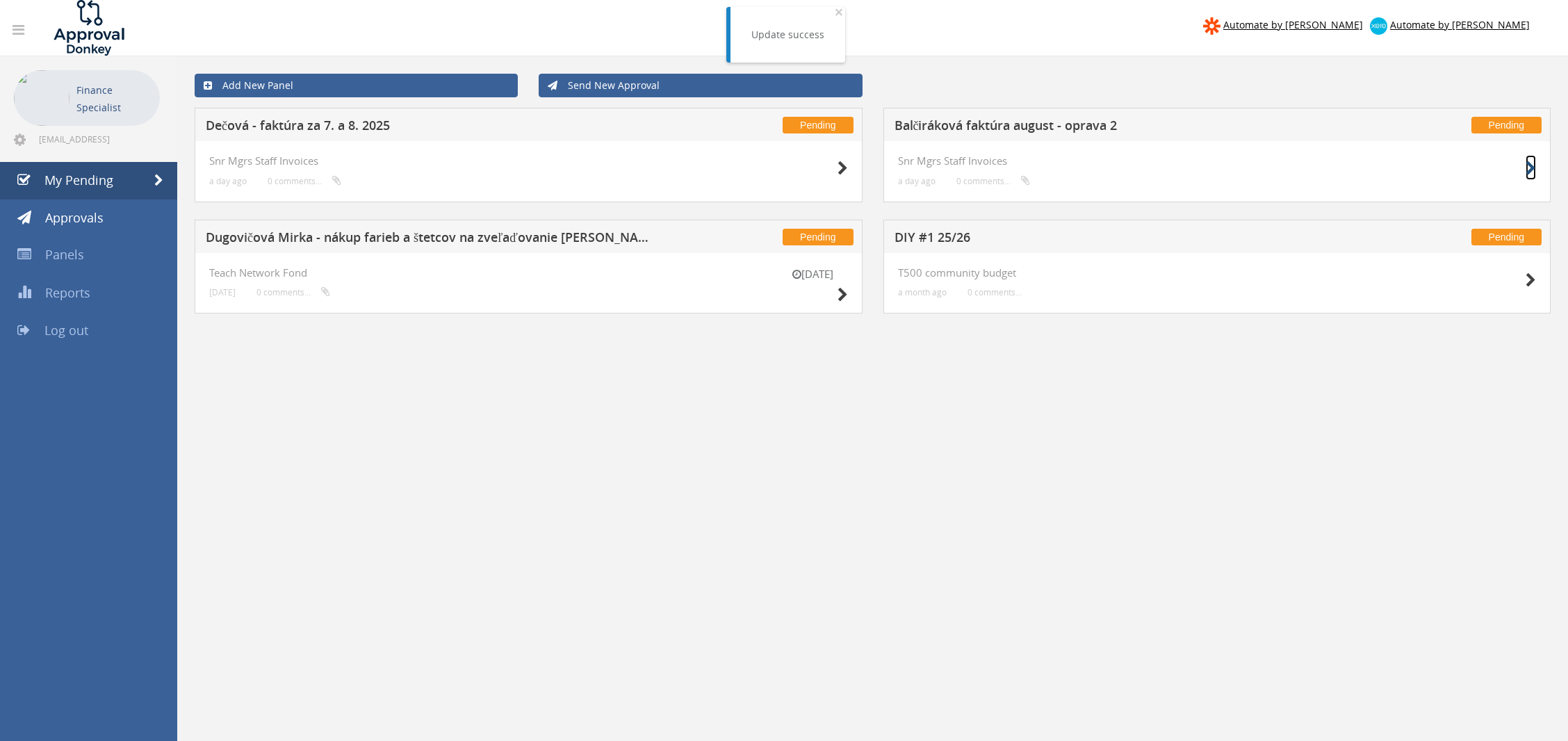
click at [1531, 165] on icon at bounding box center [1531, 168] width 11 height 14
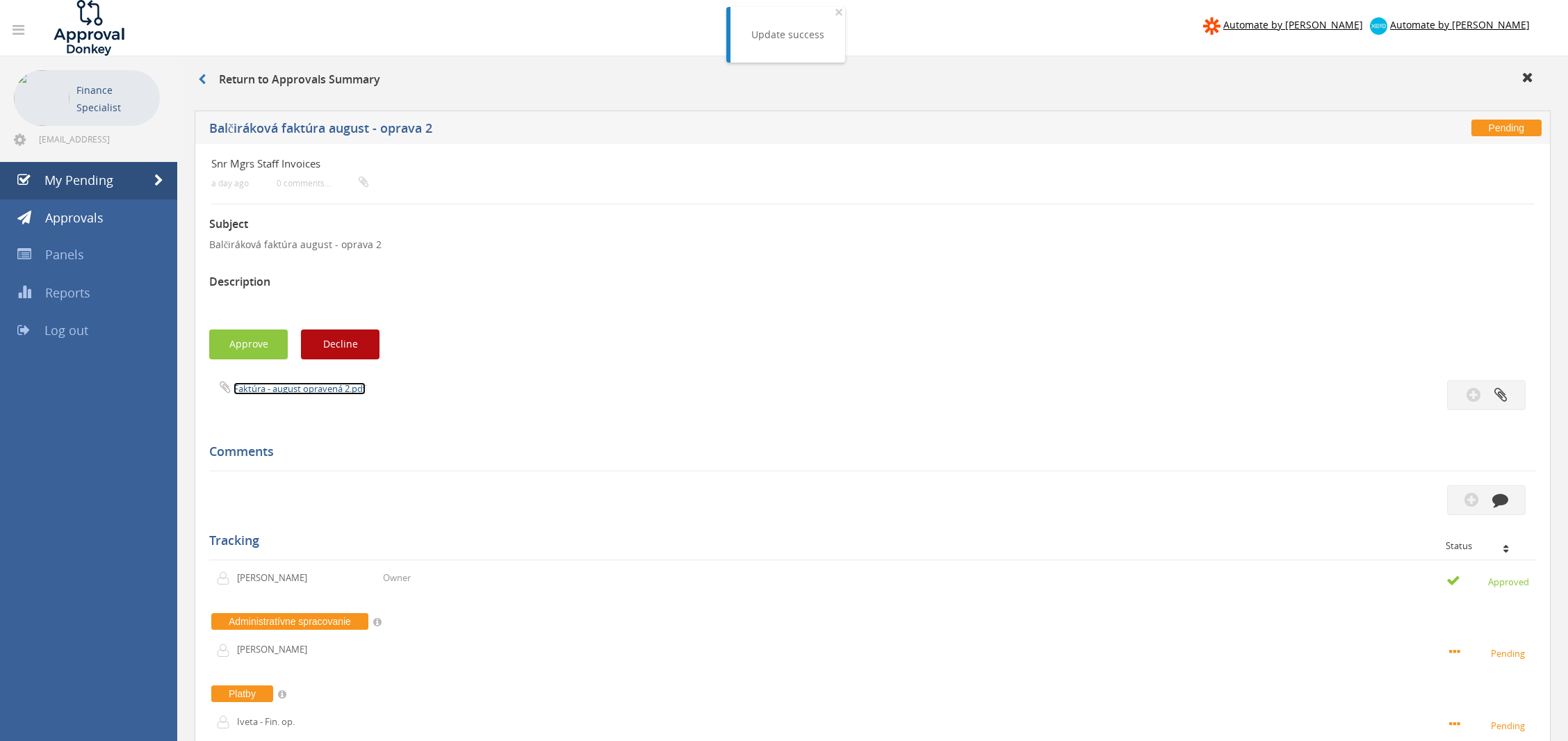
click at [315, 387] on link "Faktúra - august opravená 2.pdf" at bounding box center [299, 389] width 132 height 13
click at [238, 359] on button "Approve" at bounding box center [248, 344] width 78 height 30
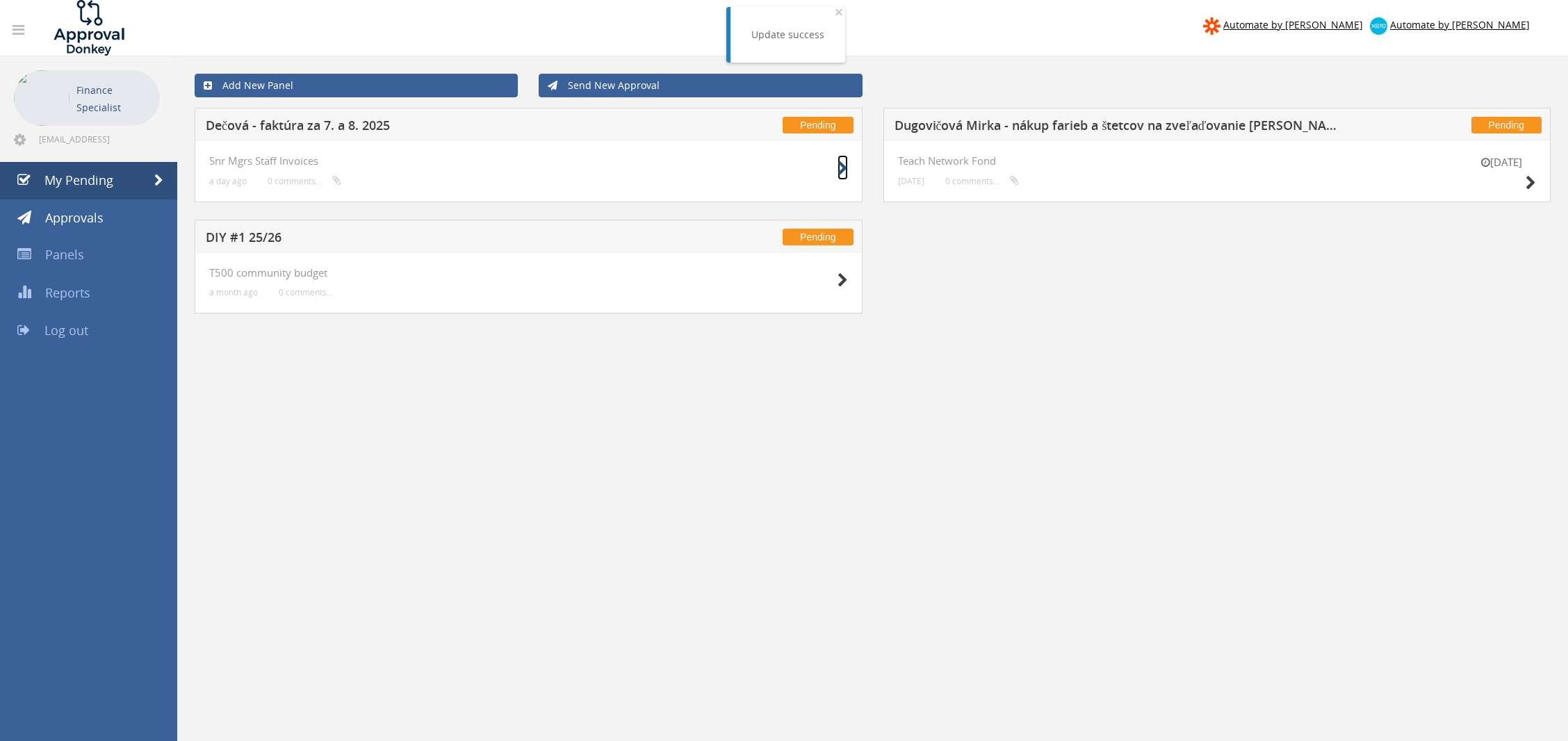
click at [840, 158] on small at bounding box center [842, 168] width 11 height 19
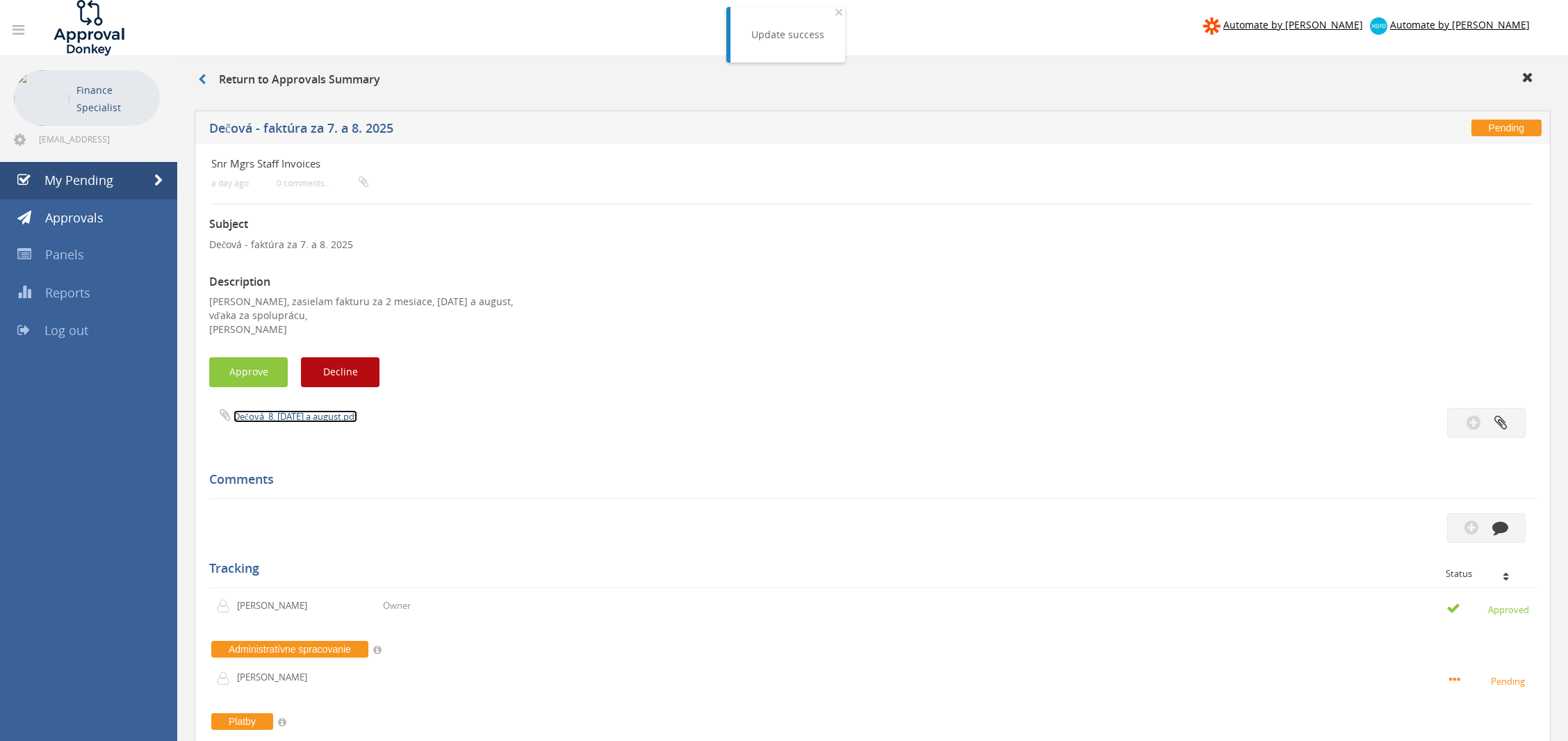
click at [325, 419] on link "Dečová_8. [DATE] a august.pdf" at bounding box center [295, 417] width 123 height 13
click at [243, 367] on button "Approve" at bounding box center [248, 372] width 78 height 30
